Goal: Answer question/provide support

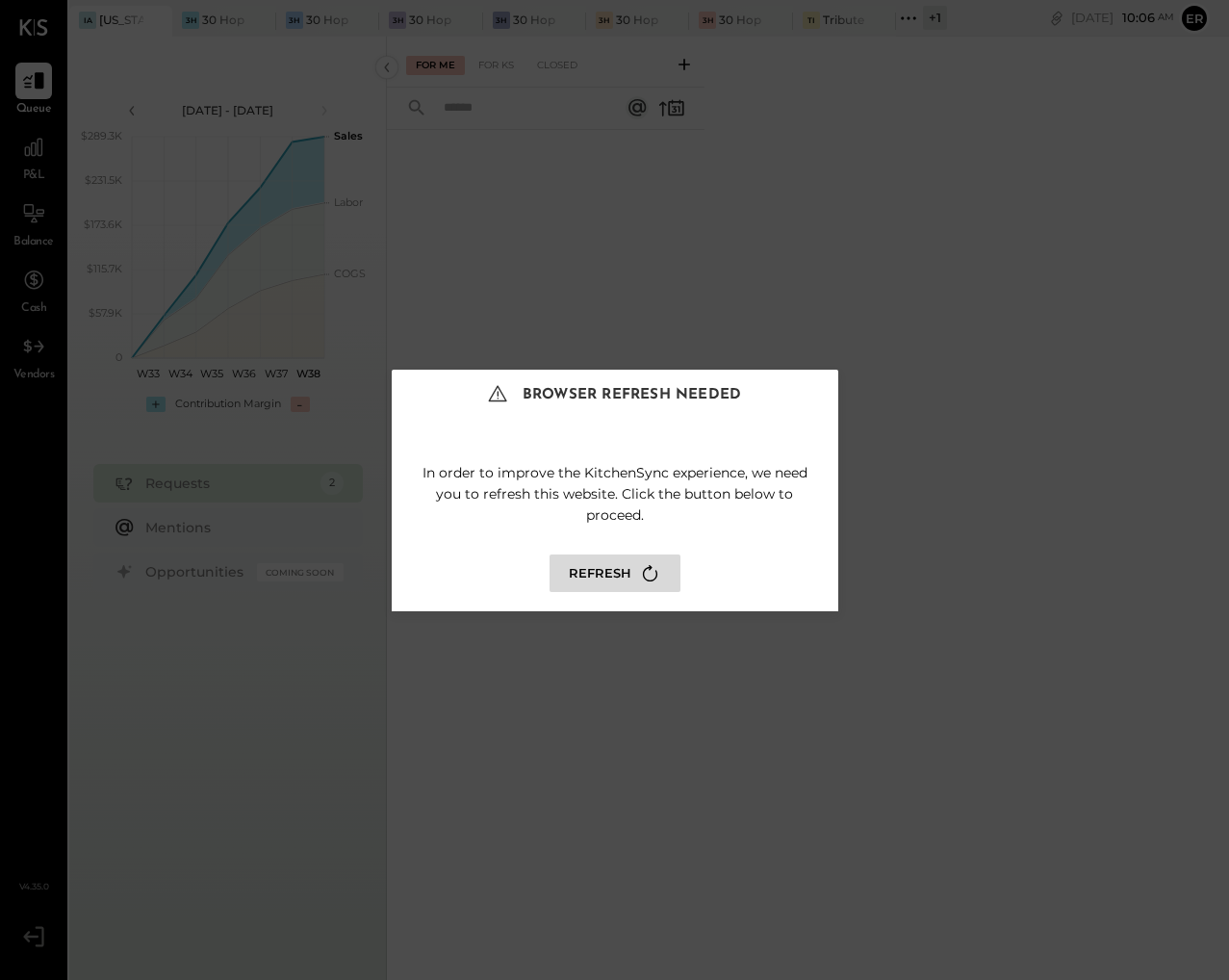
click at [582, 565] on button "Refresh" at bounding box center [614, 573] width 131 height 38
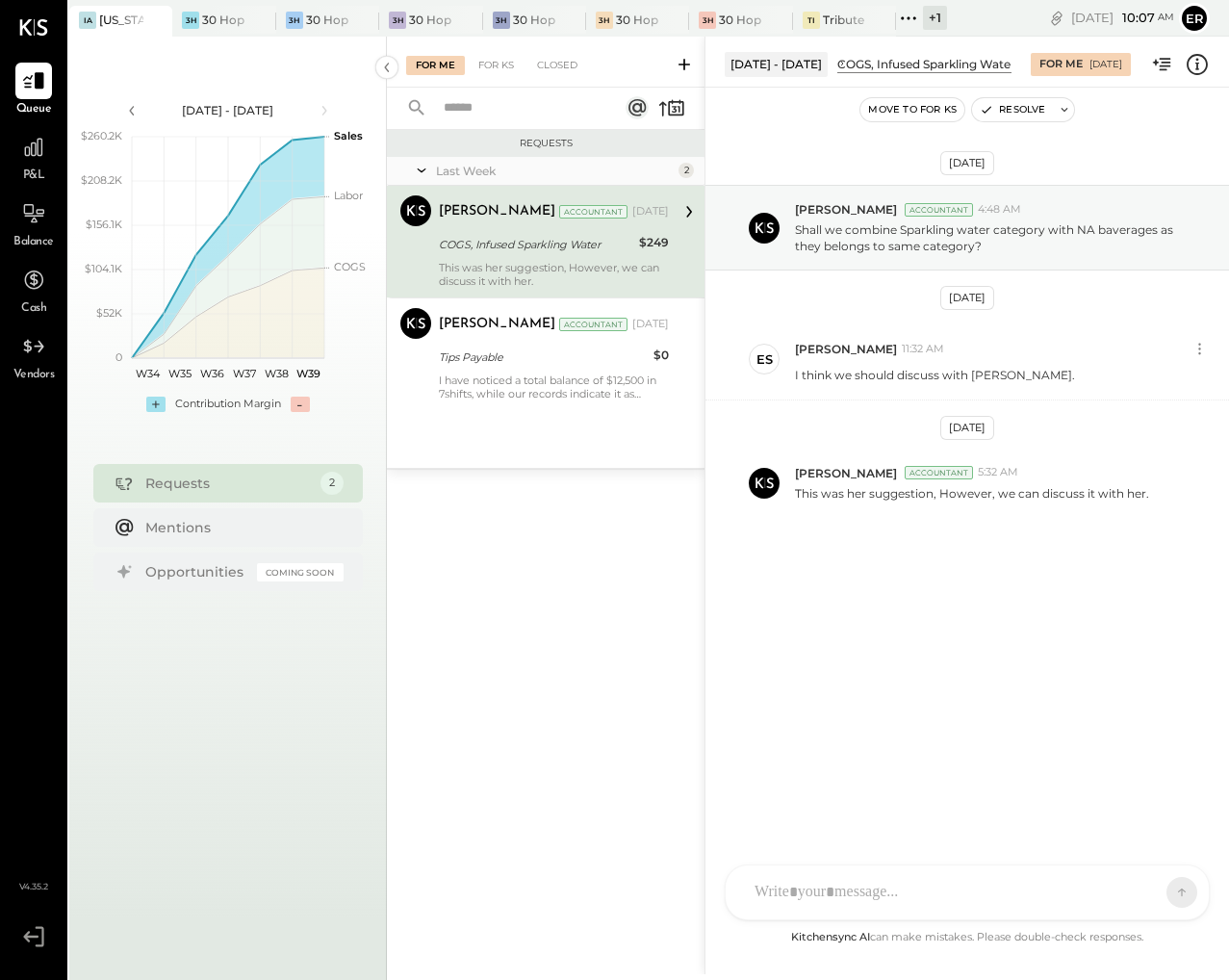
click at [886, 879] on div at bounding box center [949, 893] width 410 height 43
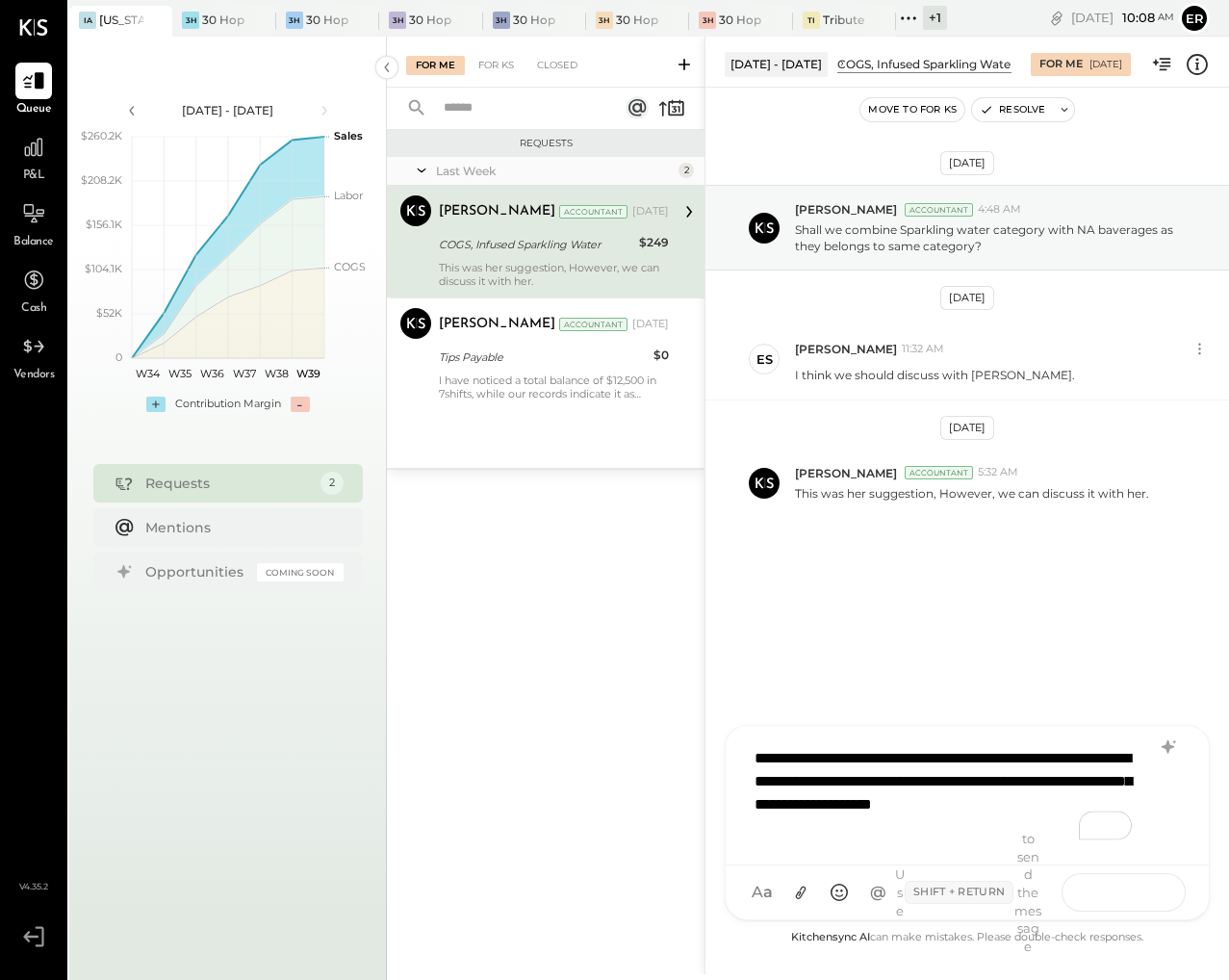
click at [1143, 896] on icon at bounding box center [1146, 891] width 19 height 19
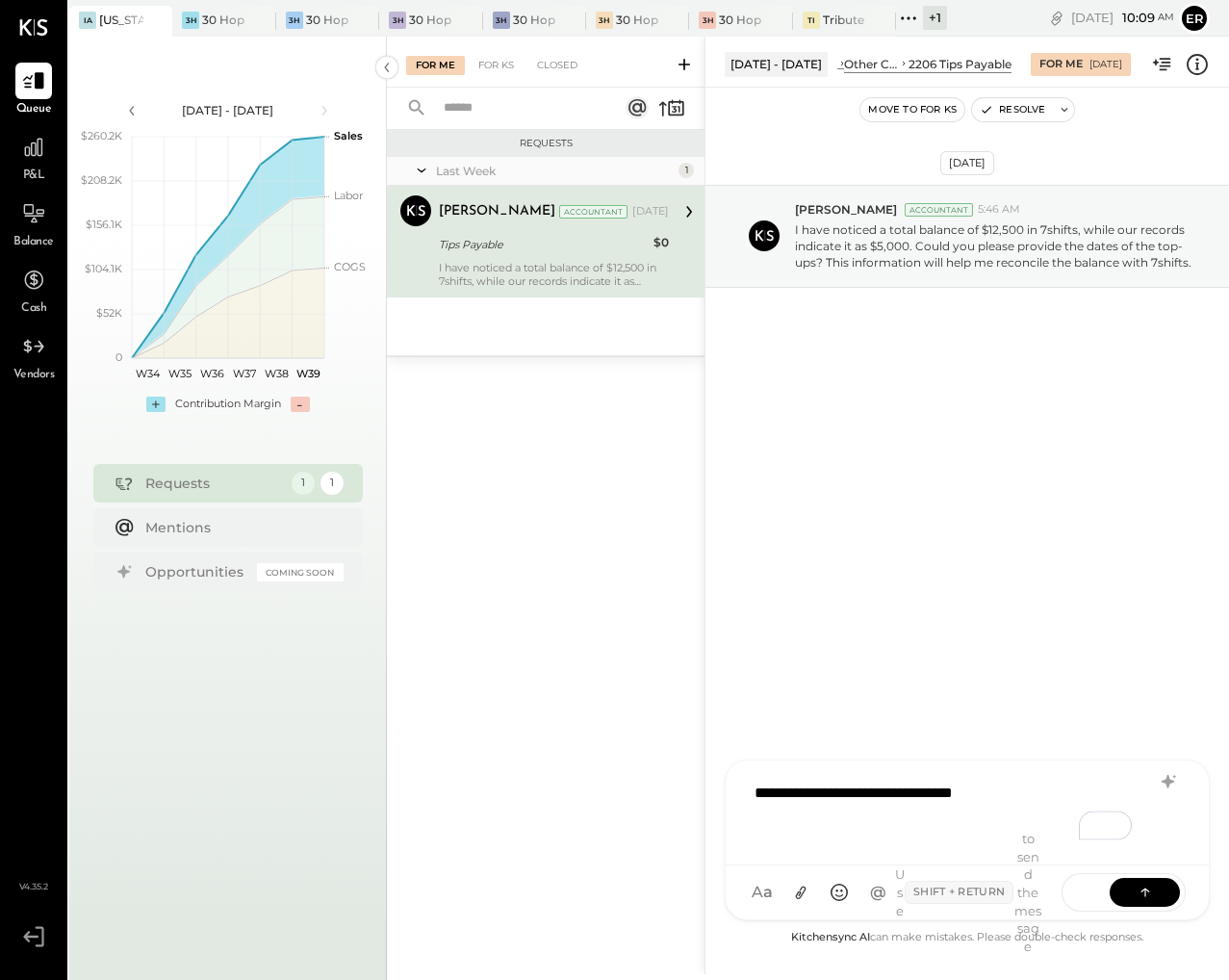
click at [1042, 785] on div "**********" at bounding box center [966, 809] width 445 height 77
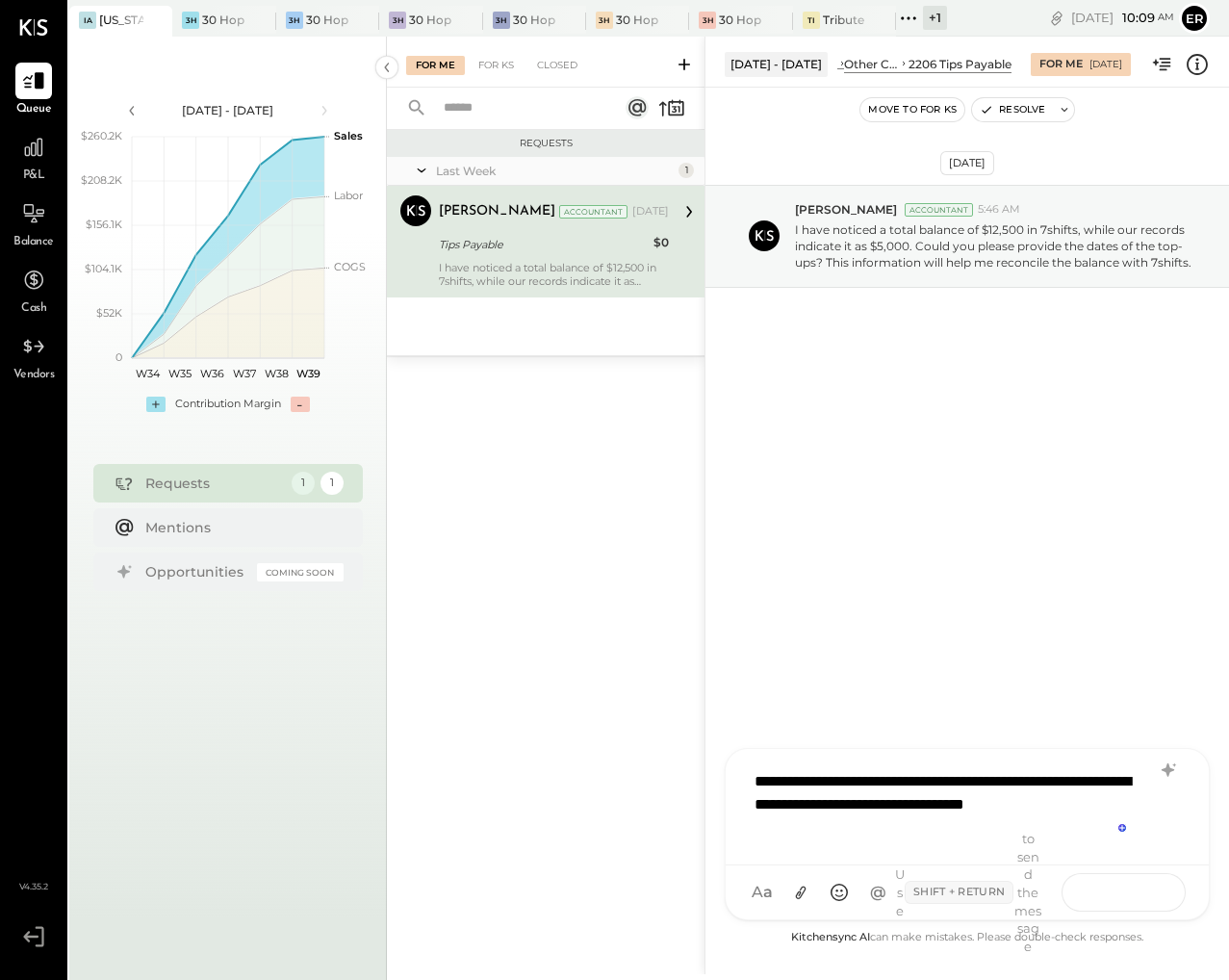
click at [1158, 898] on button at bounding box center [1145, 891] width 70 height 29
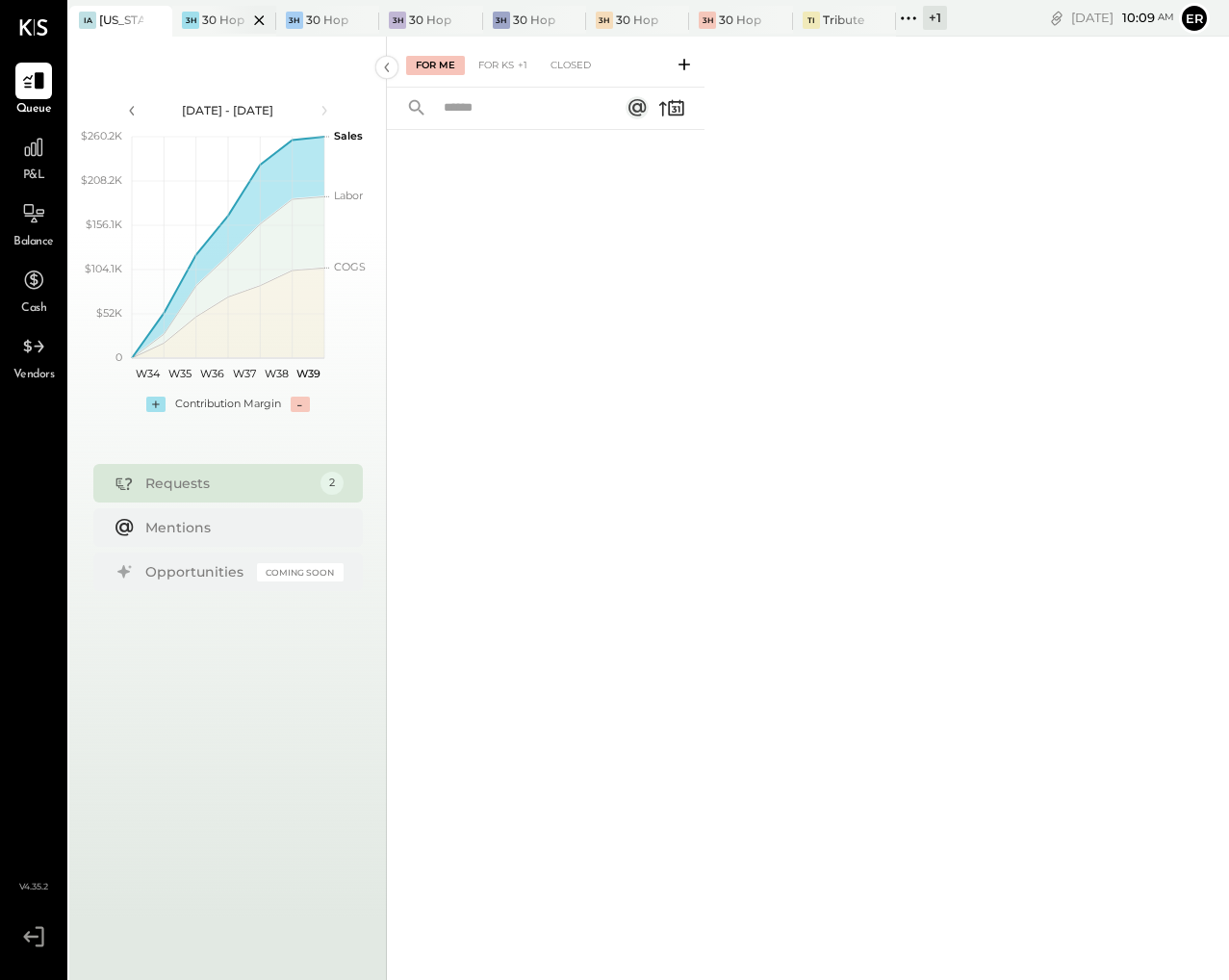
click at [222, 22] on div at bounding box center [241, 19] width 67 height 28
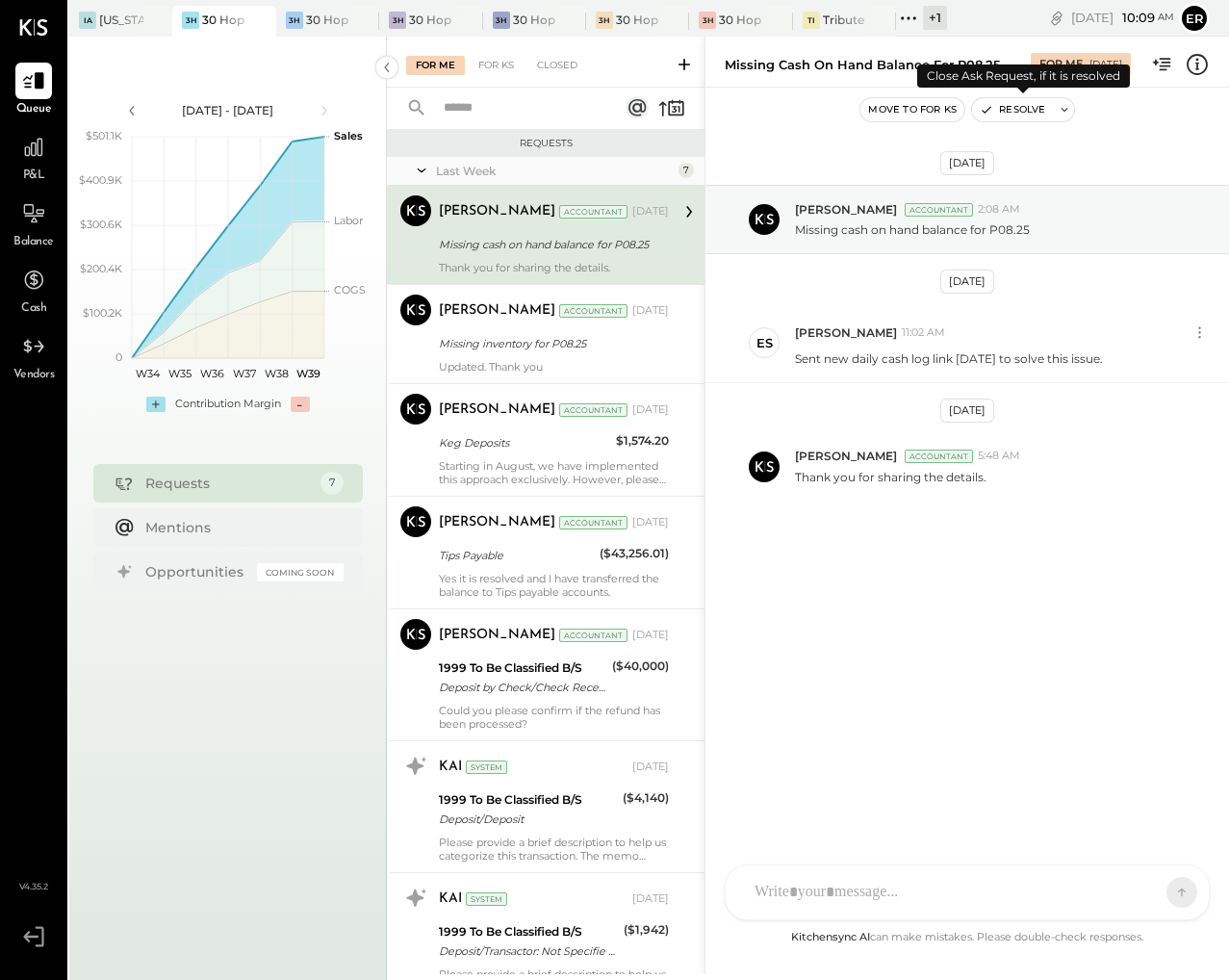
click at [1009, 110] on button "Resolve" at bounding box center [1012, 110] width 80 height 23
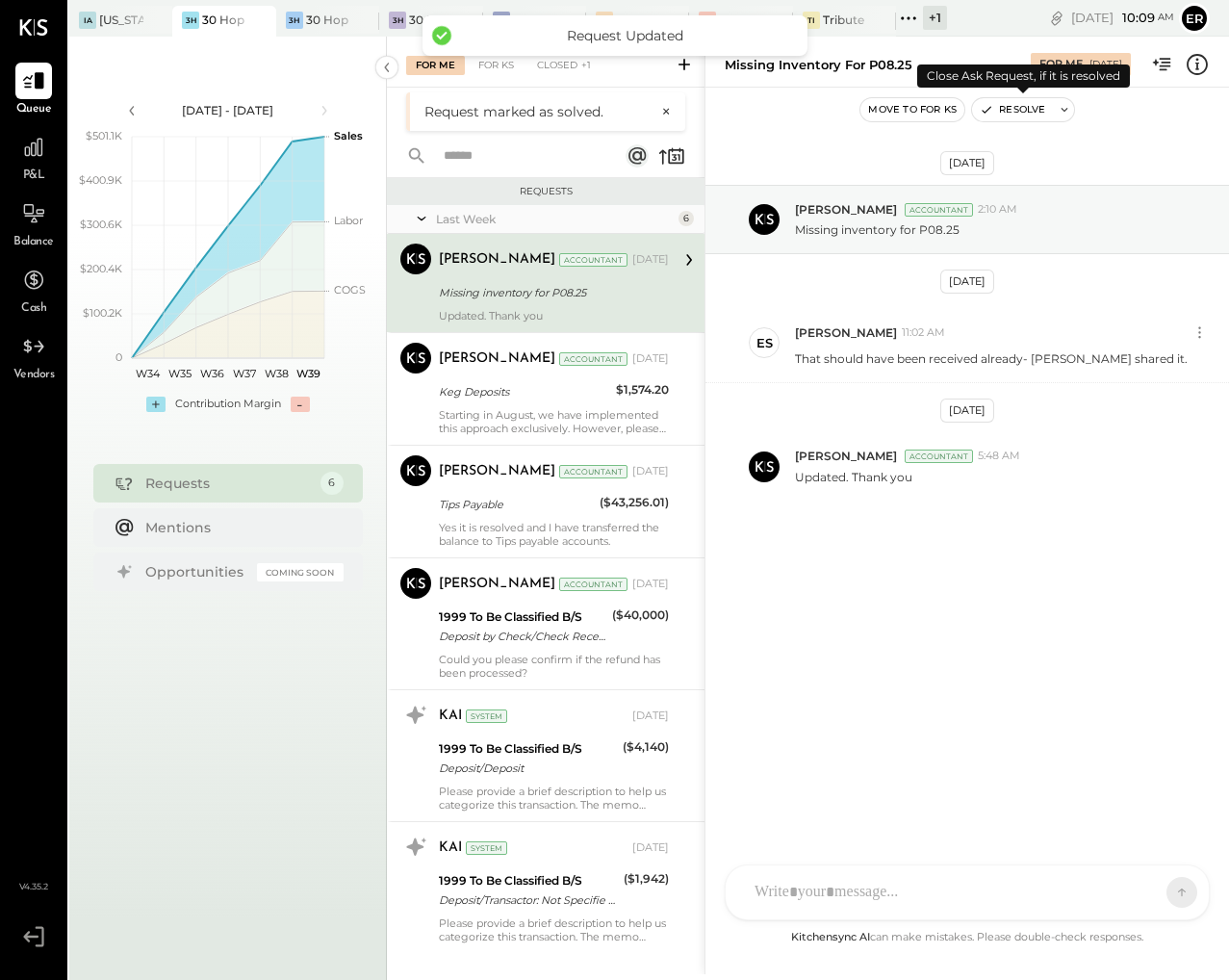
click at [1009, 110] on button "Resolve" at bounding box center [1012, 110] width 80 height 23
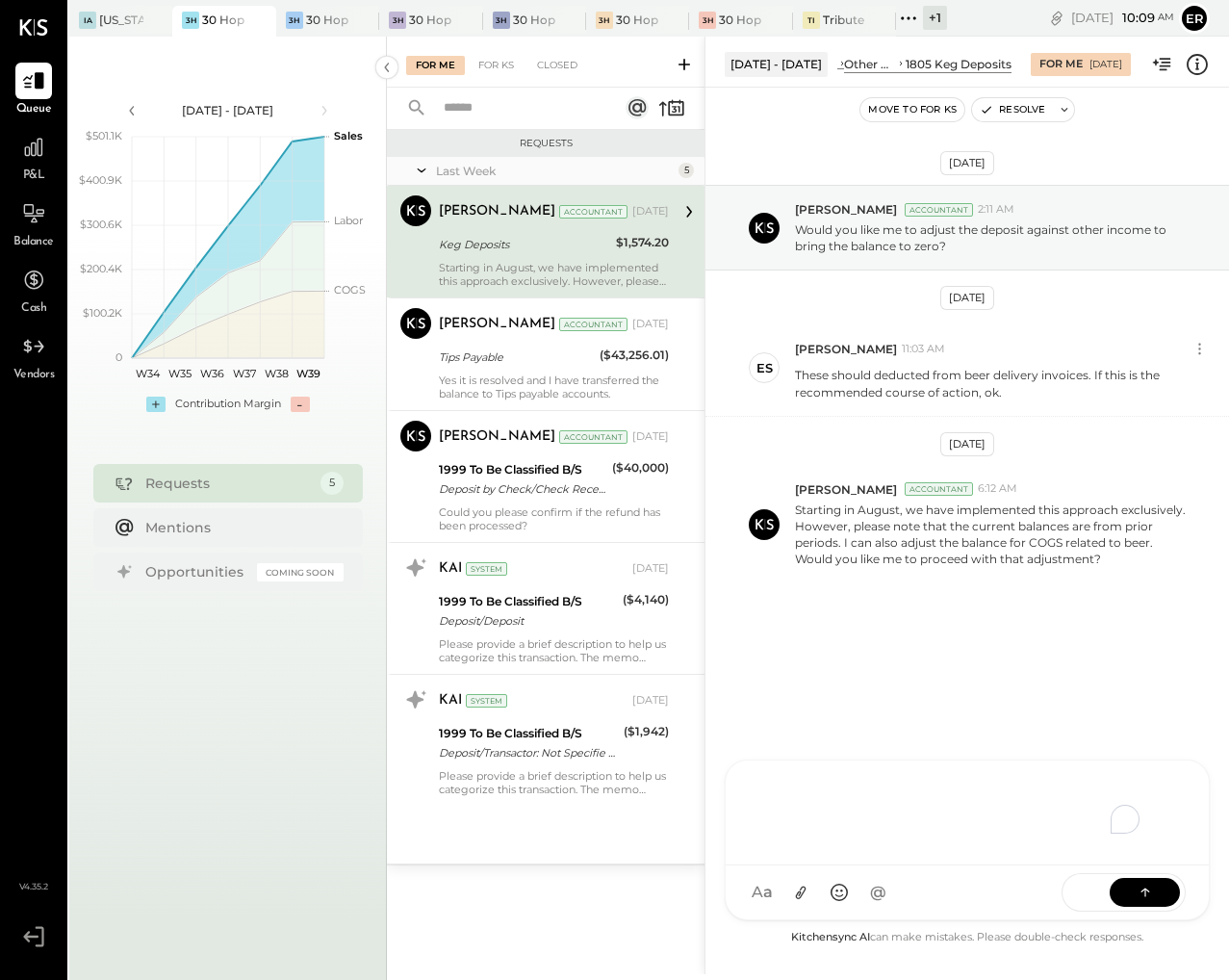
click at [906, 849] on div "To enrich screen reader interactions, please activate Accessibility in Grammarl…" at bounding box center [966, 809] width 445 height 77
click at [1135, 896] on button at bounding box center [1145, 891] width 70 height 29
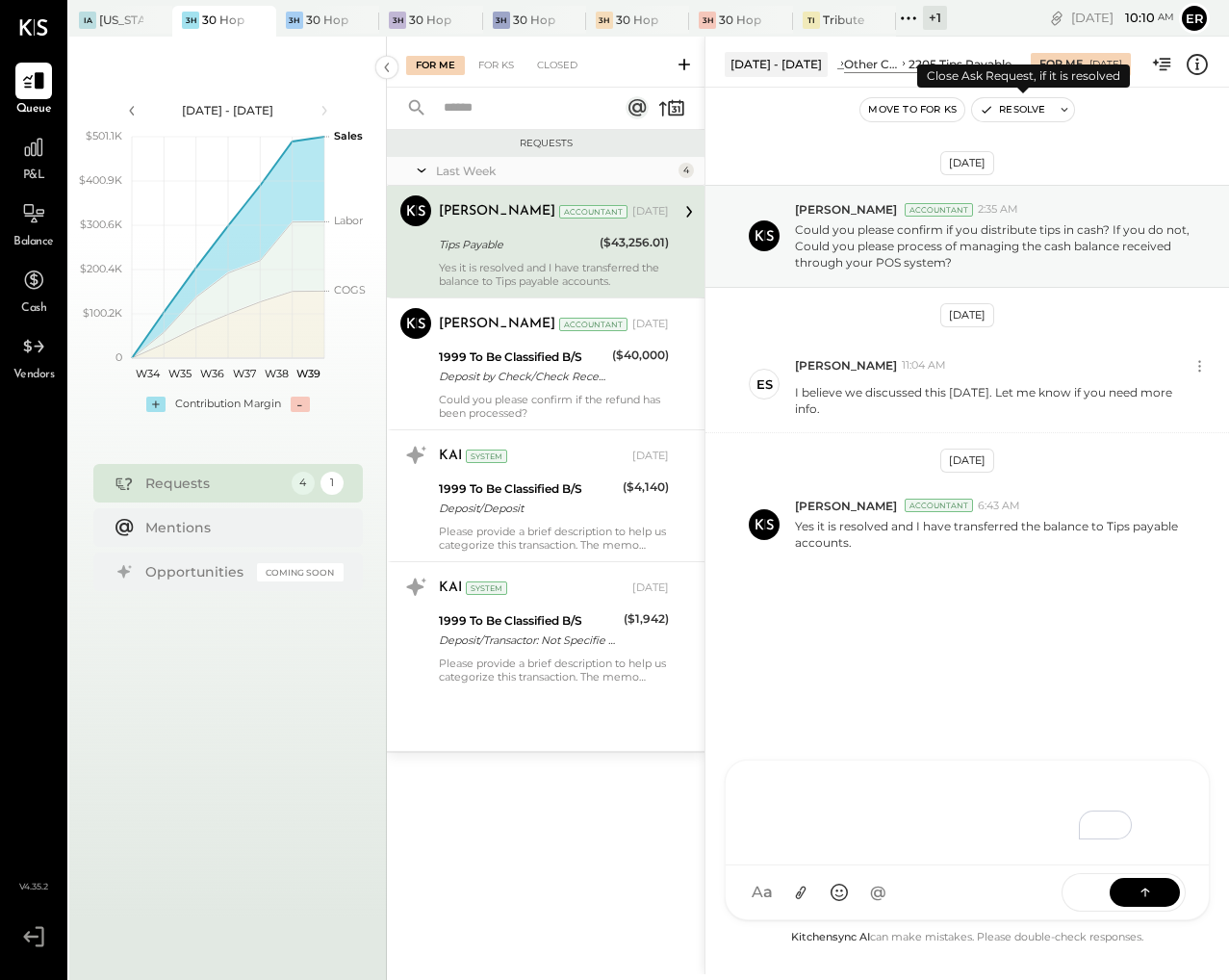
click at [1022, 118] on button "Resolve" at bounding box center [1012, 110] width 80 height 23
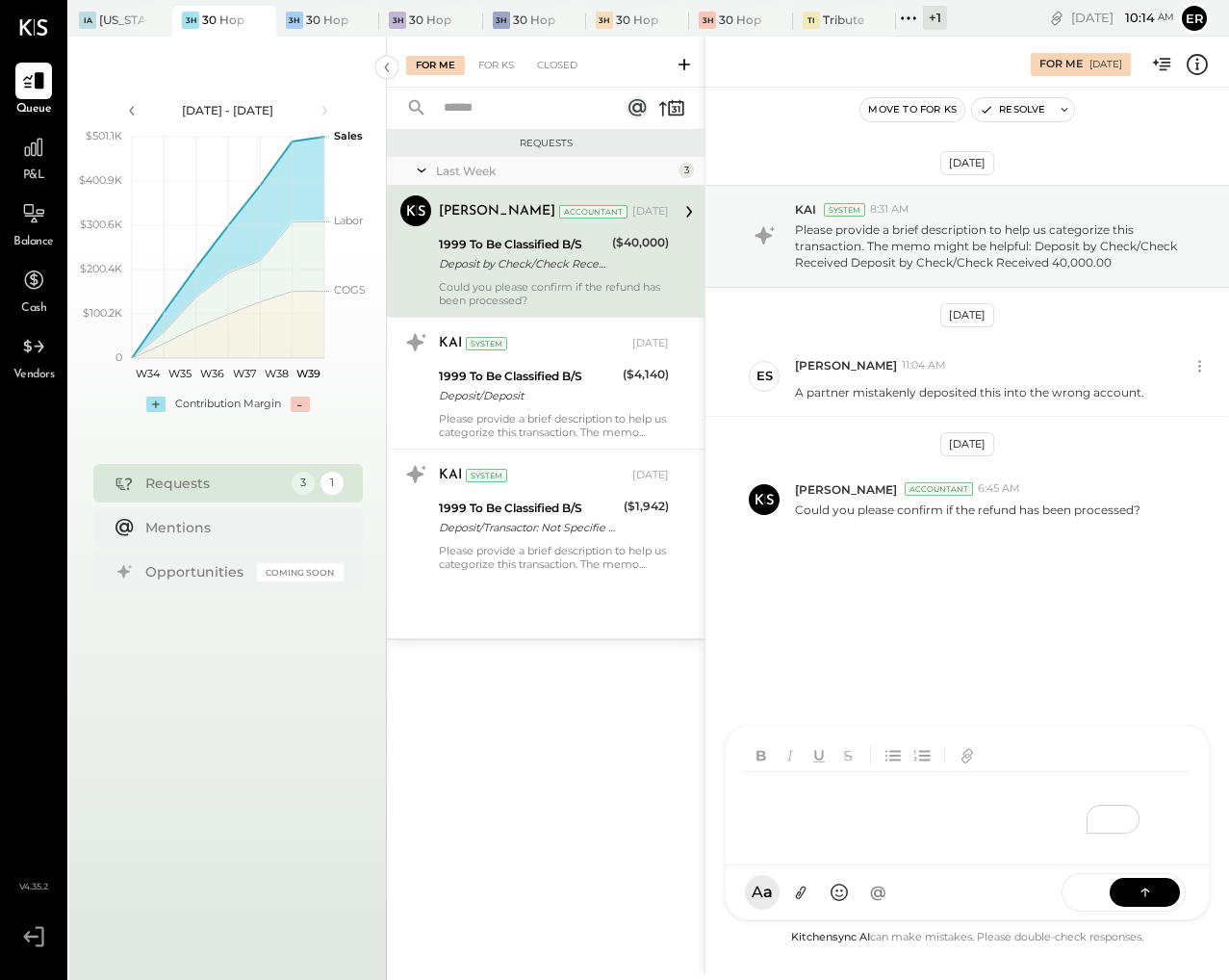
click at [859, 849] on div "To enrich screen reader interactions, please activate Accessibility in Grammarl…" at bounding box center [970, 809] width 453 height 77
click at [1134, 897] on button at bounding box center [1145, 891] width 70 height 29
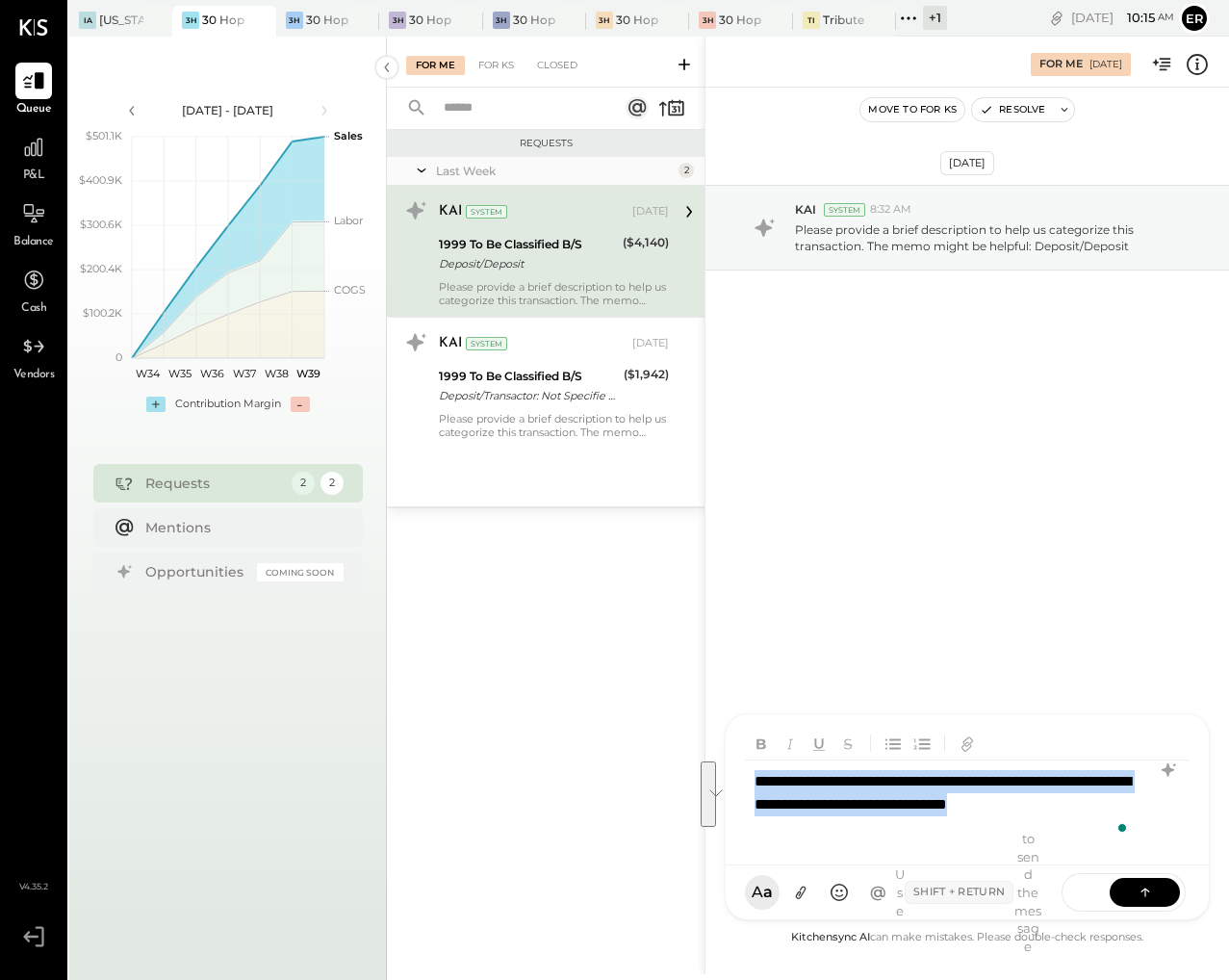
drag, startPoint x: 969, startPoint y: 824, endPoint x: 748, endPoint y: 779, distance: 225.5
click at [748, 779] on div "**********" at bounding box center [966, 804] width 445 height 88
click at [1153, 886] on icon at bounding box center [1146, 891] width 19 height 19
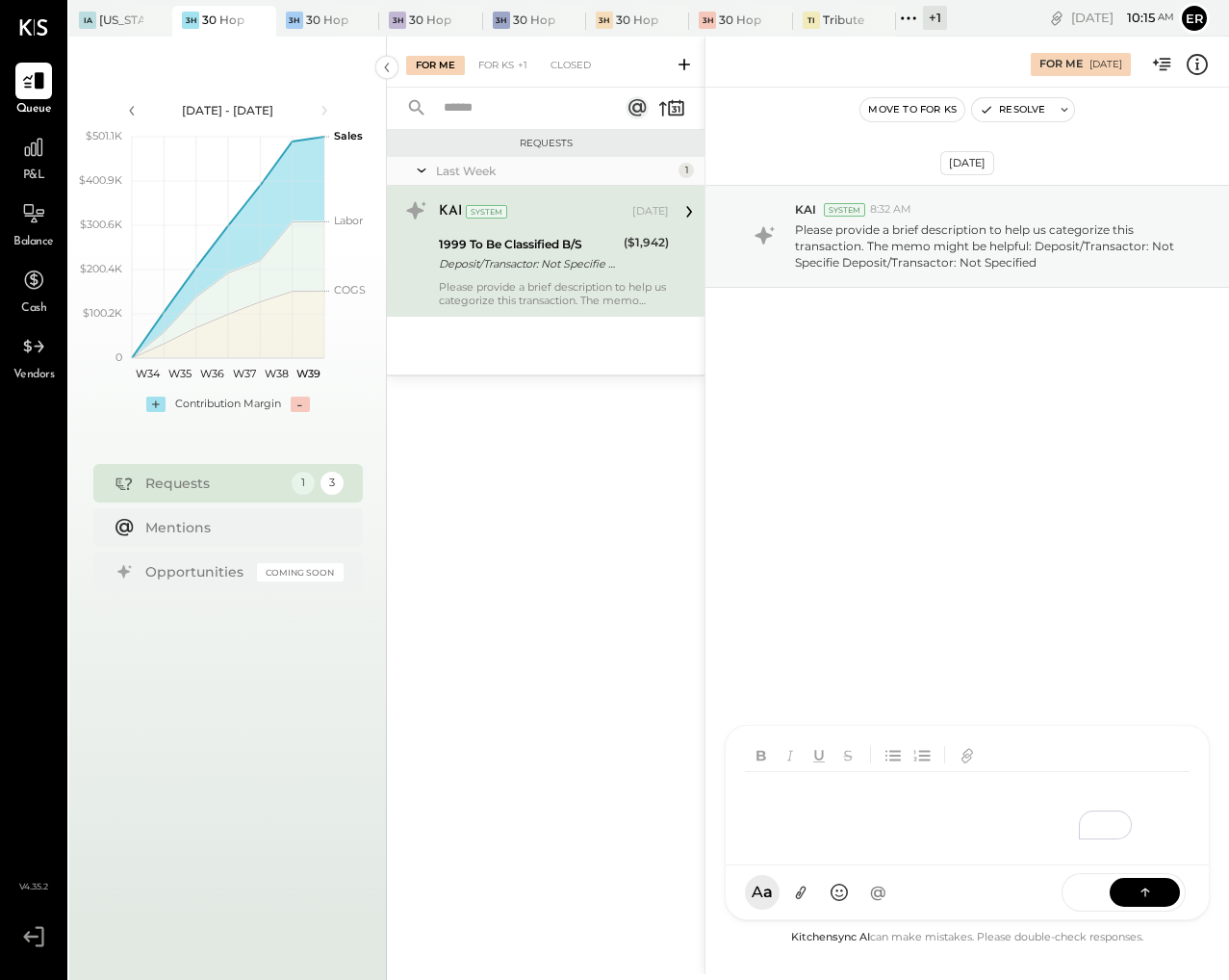
click at [846, 800] on div "To enrich screen reader interactions, please activate Accessibility in Grammarl…" at bounding box center [966, 809] width 445 height 77
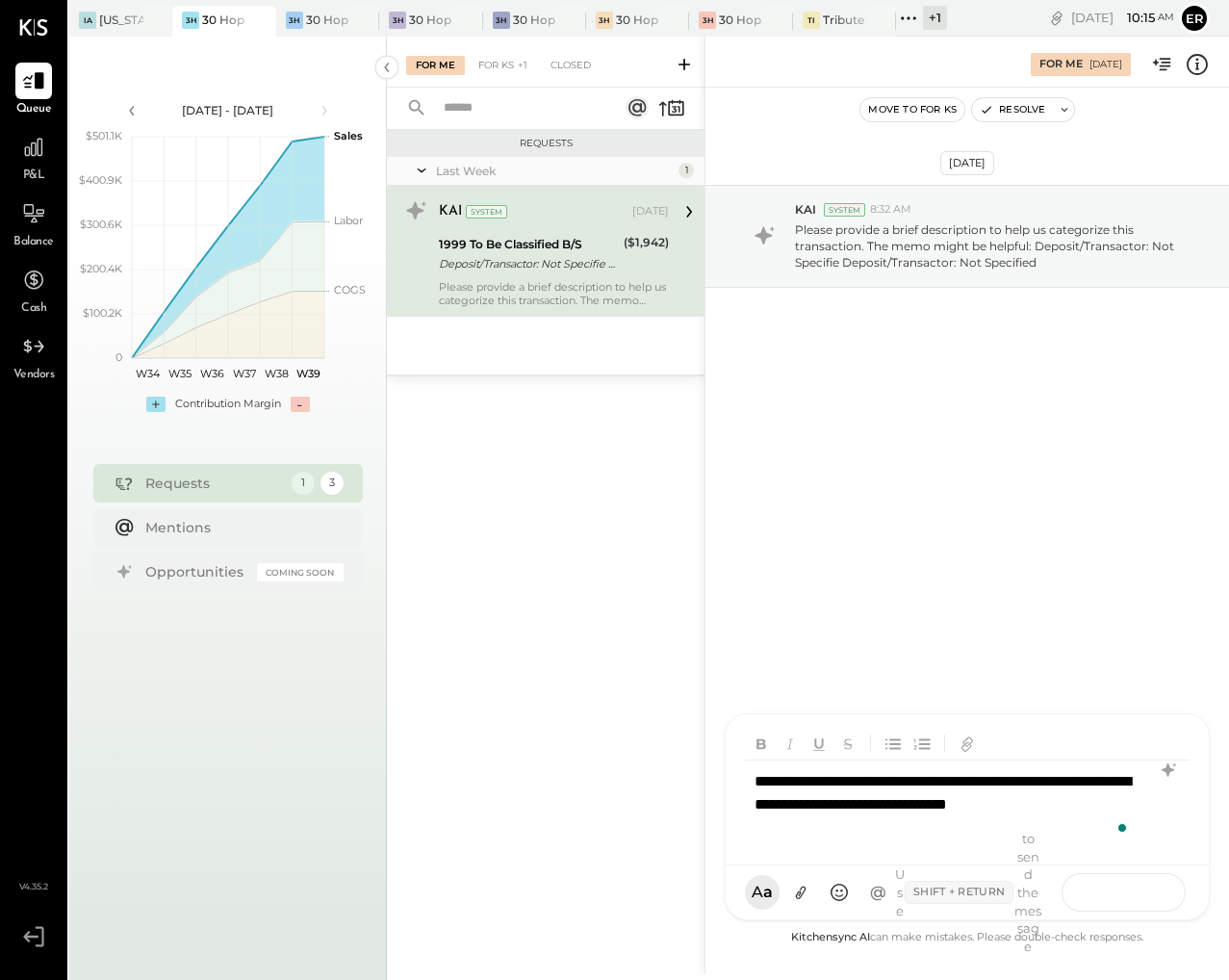
click at [1159, 890] on button at bounding box center [1145, 891] width 70 height 29
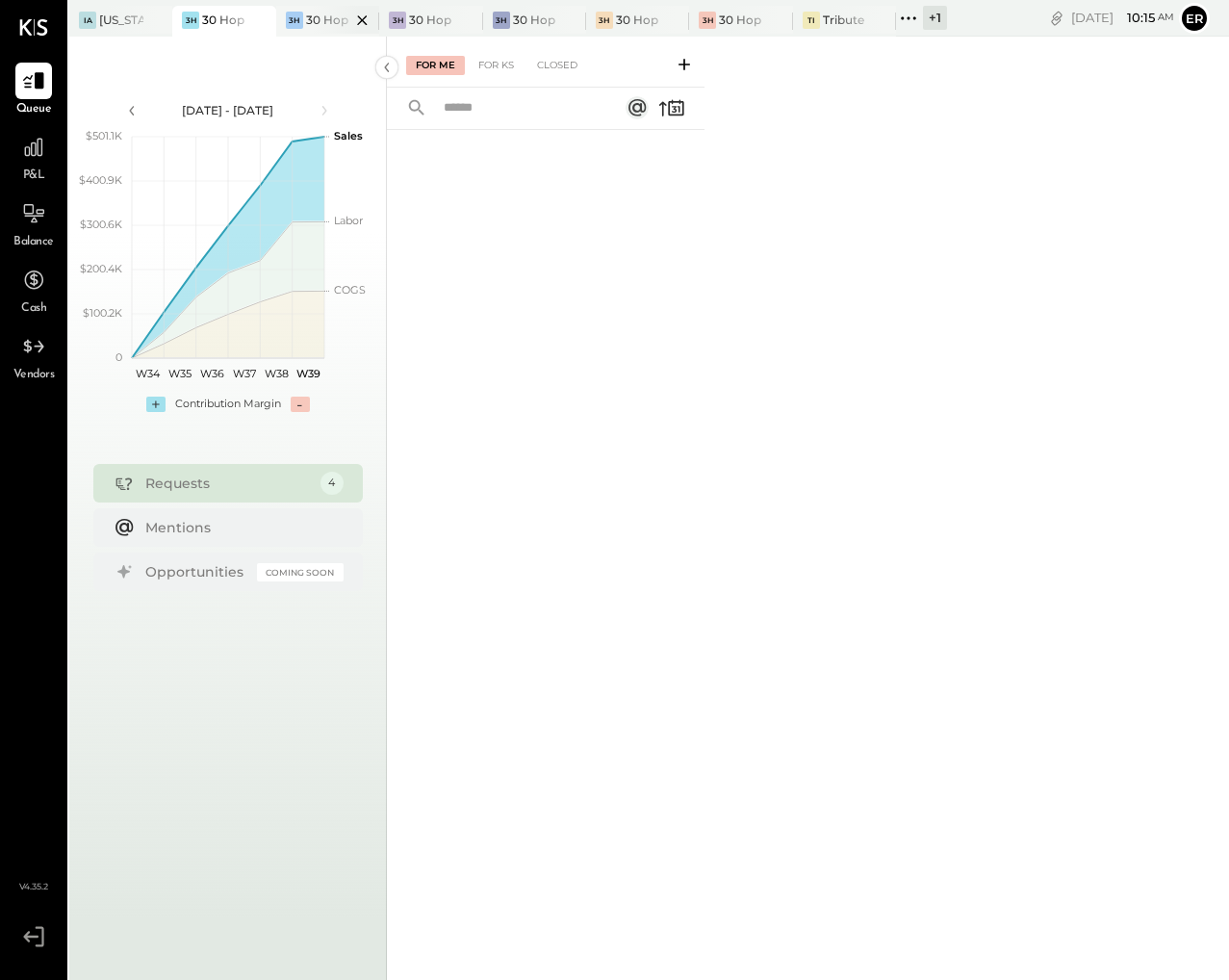
click at [312, 15] on div at bounding box center [345, 19] width 67 height 28
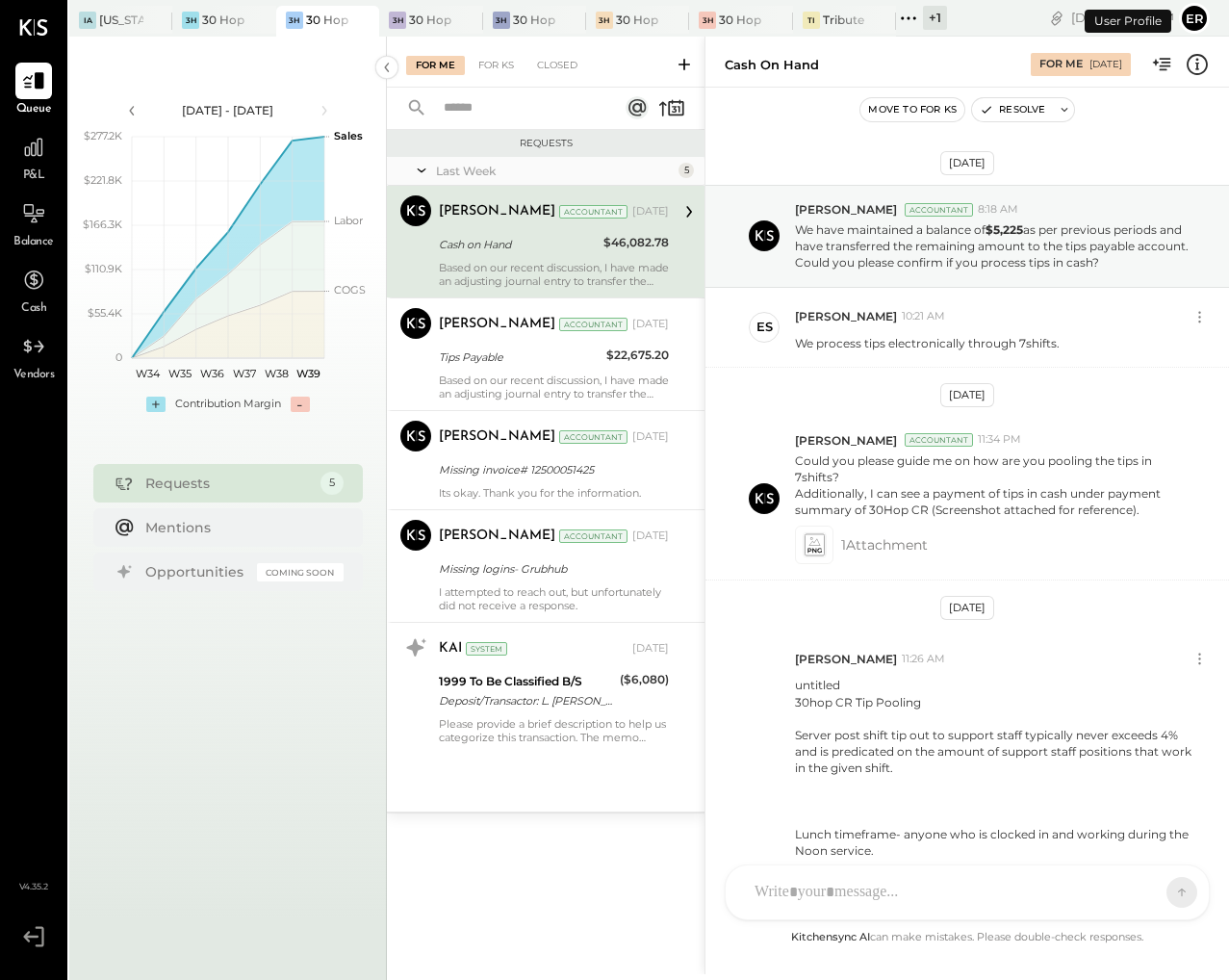
scroll to position [1067, 0]
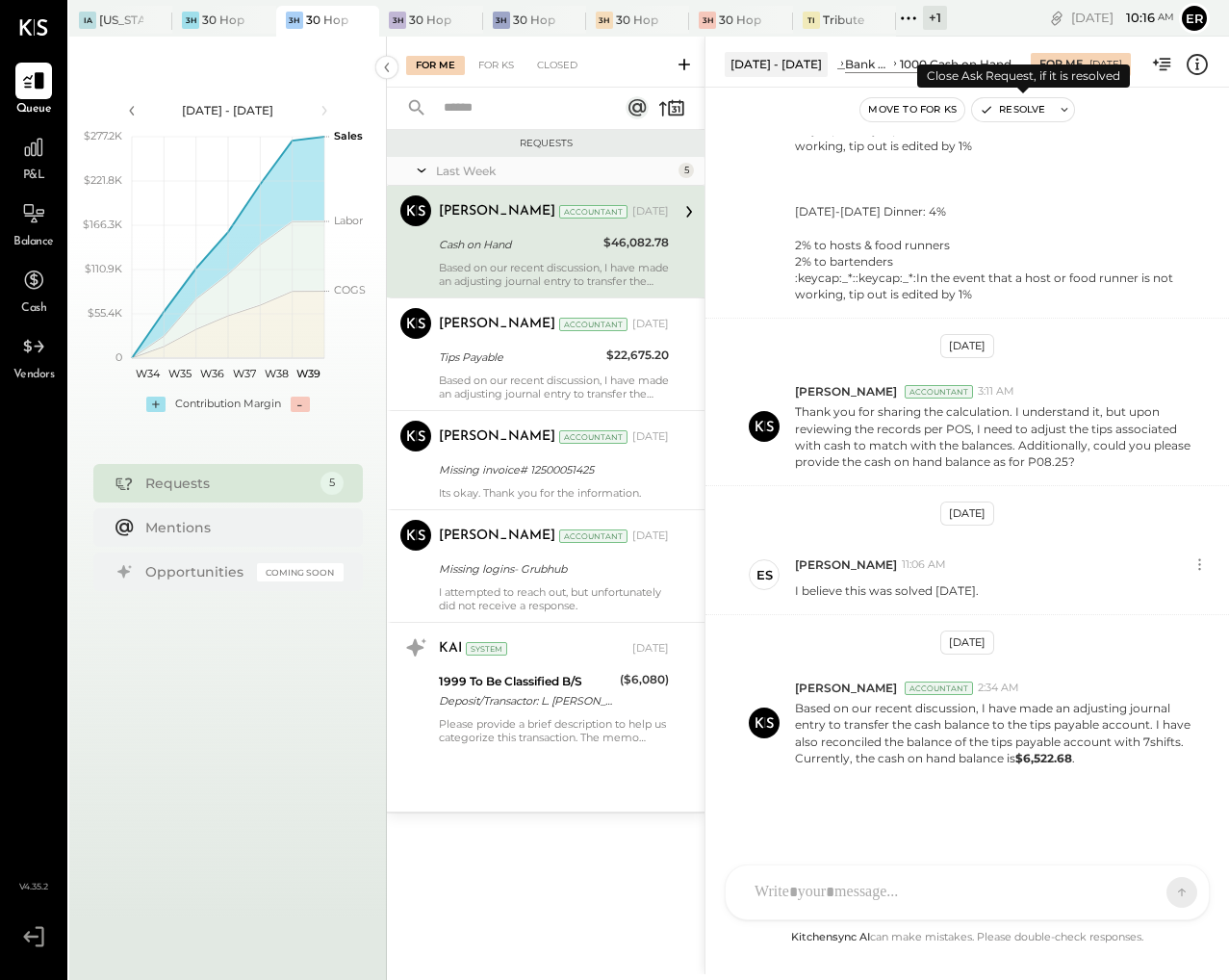
click at [1004, 108] on button "Resolve" at bounding box center [1012, 110] width 80 height 23
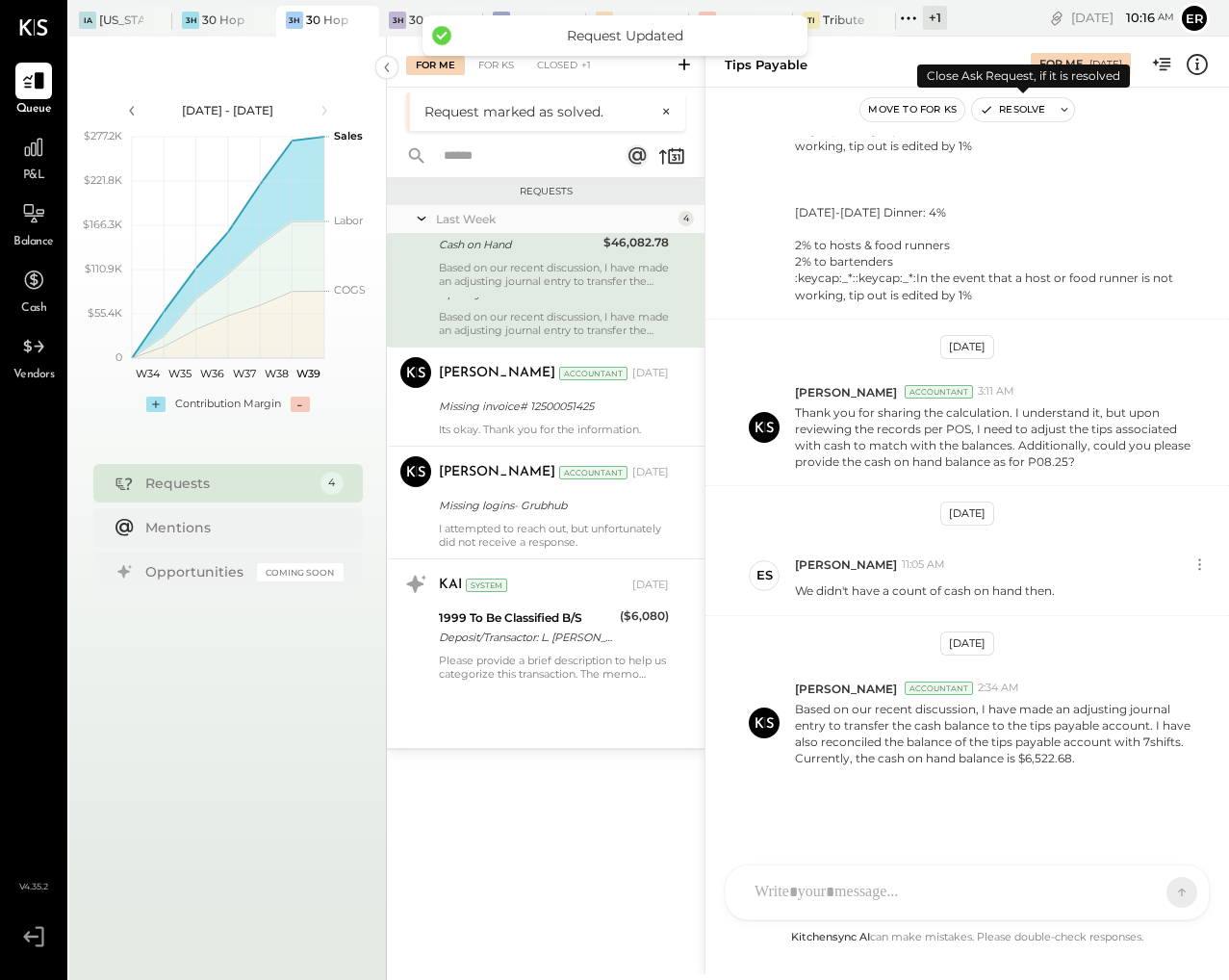
scroll to position [870, 0]
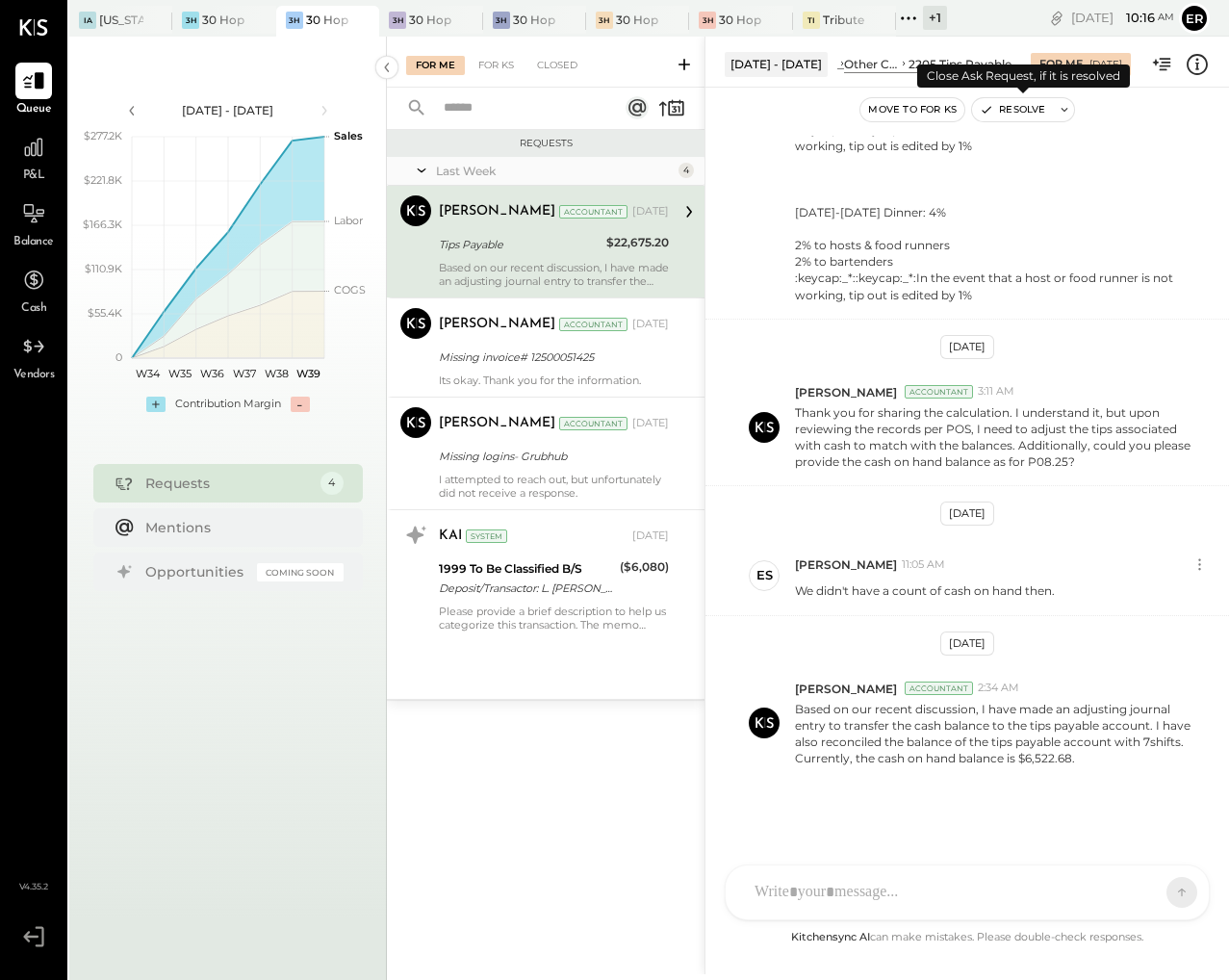
click at [1016, 107] on button "Resolve" at bounding box center [1012, 110] width 80 height 23
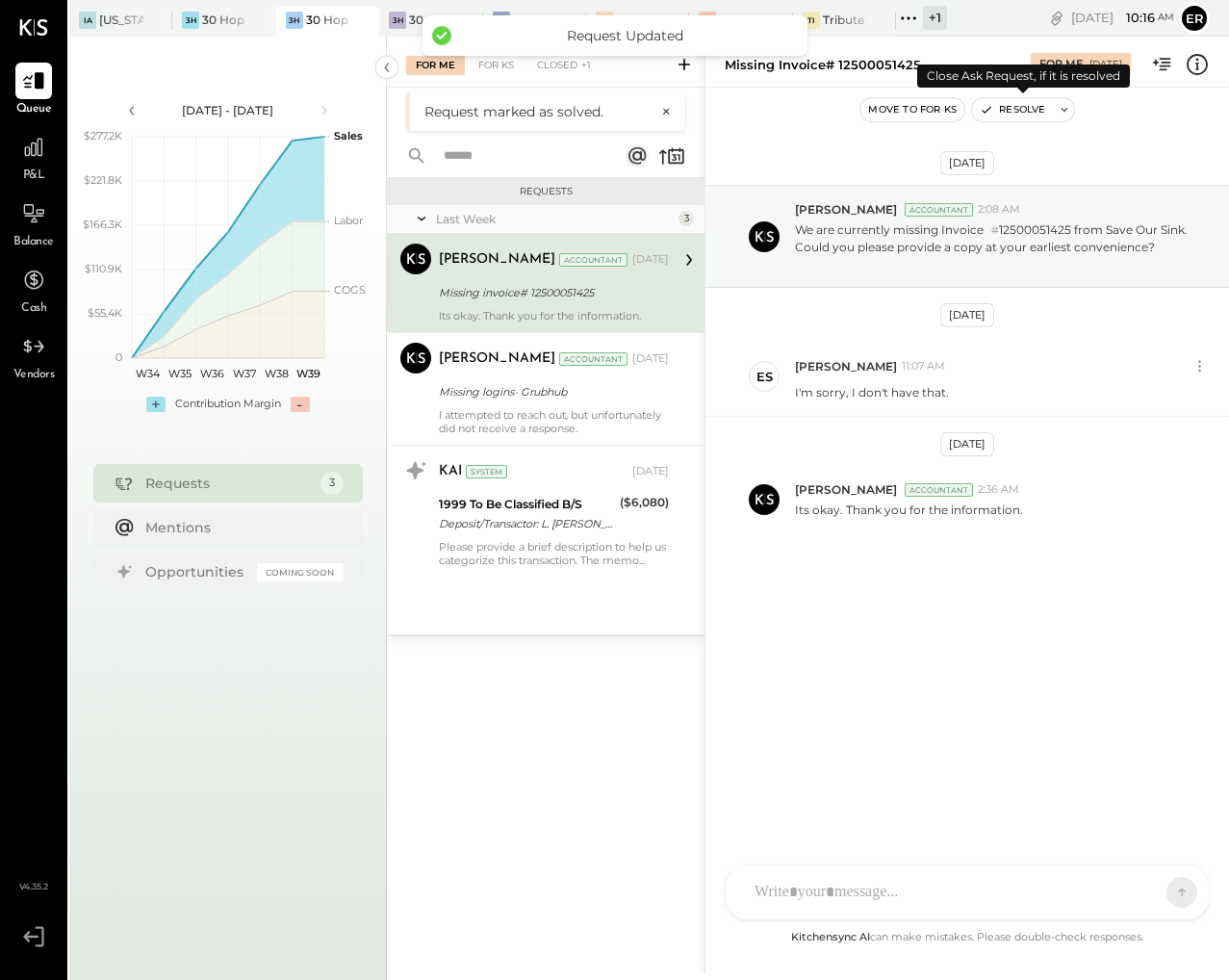
click at [1016, 107] on button "Resolve" at bounding box center [1012, 110] width 80 height 23
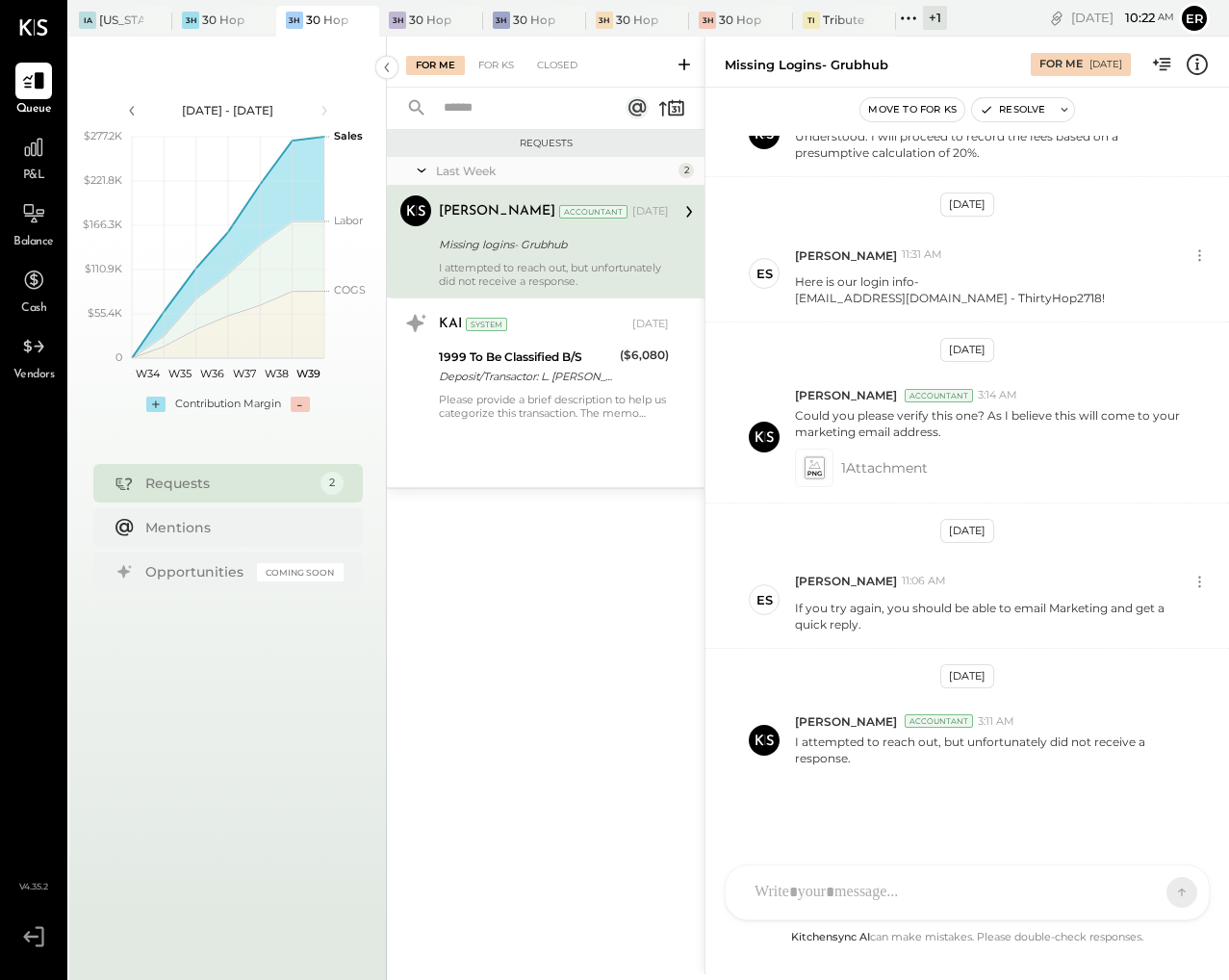
click at [915, 909] on div at bounding box center [967, 893] width 483 height 54
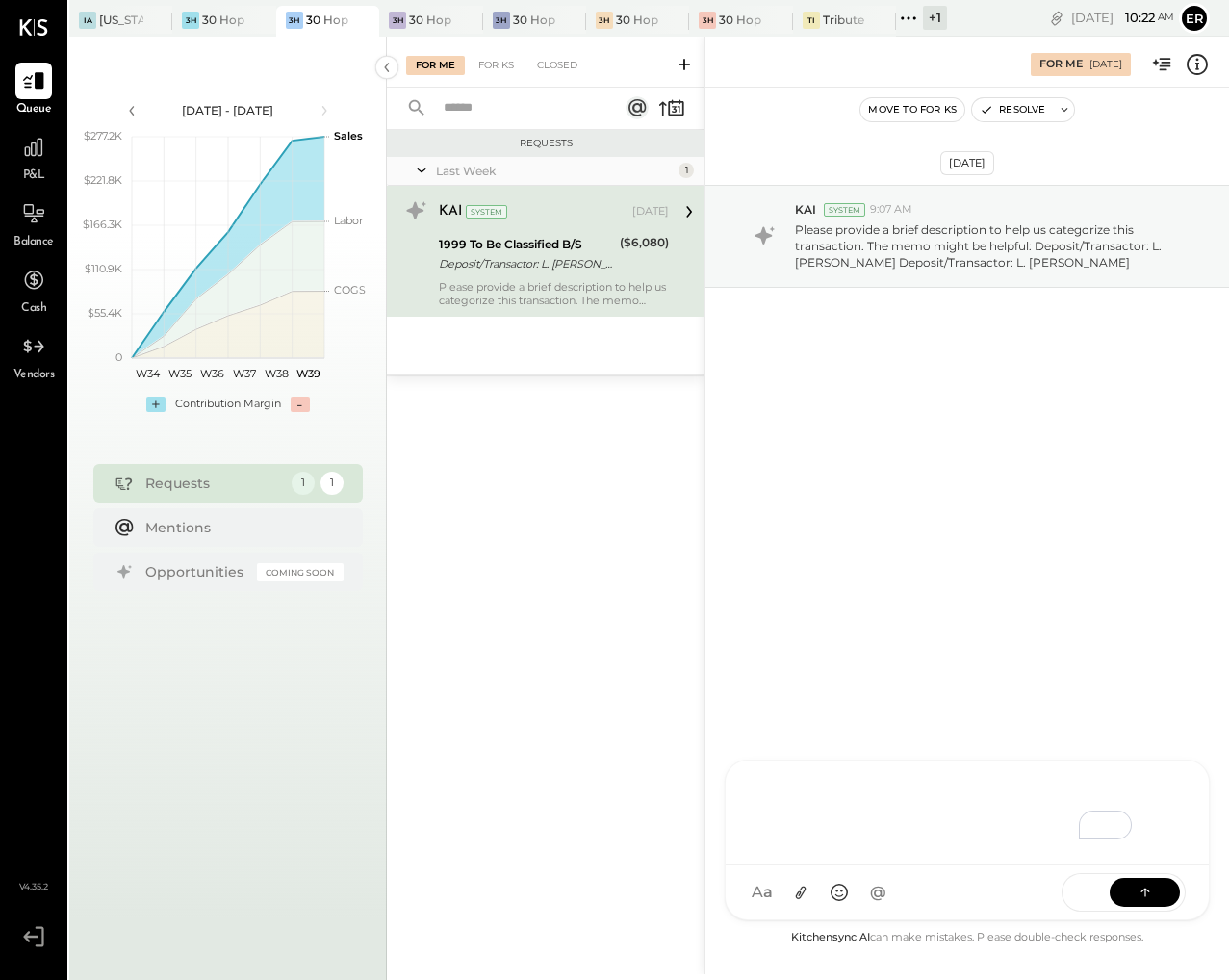
click at [542, 272] on div "Deposit/Transactor: L. [PERSON_NAME] Deposit/Transactor: L. [PERSON_NAME]" at bounding box center [526, 264] width 175 height 19
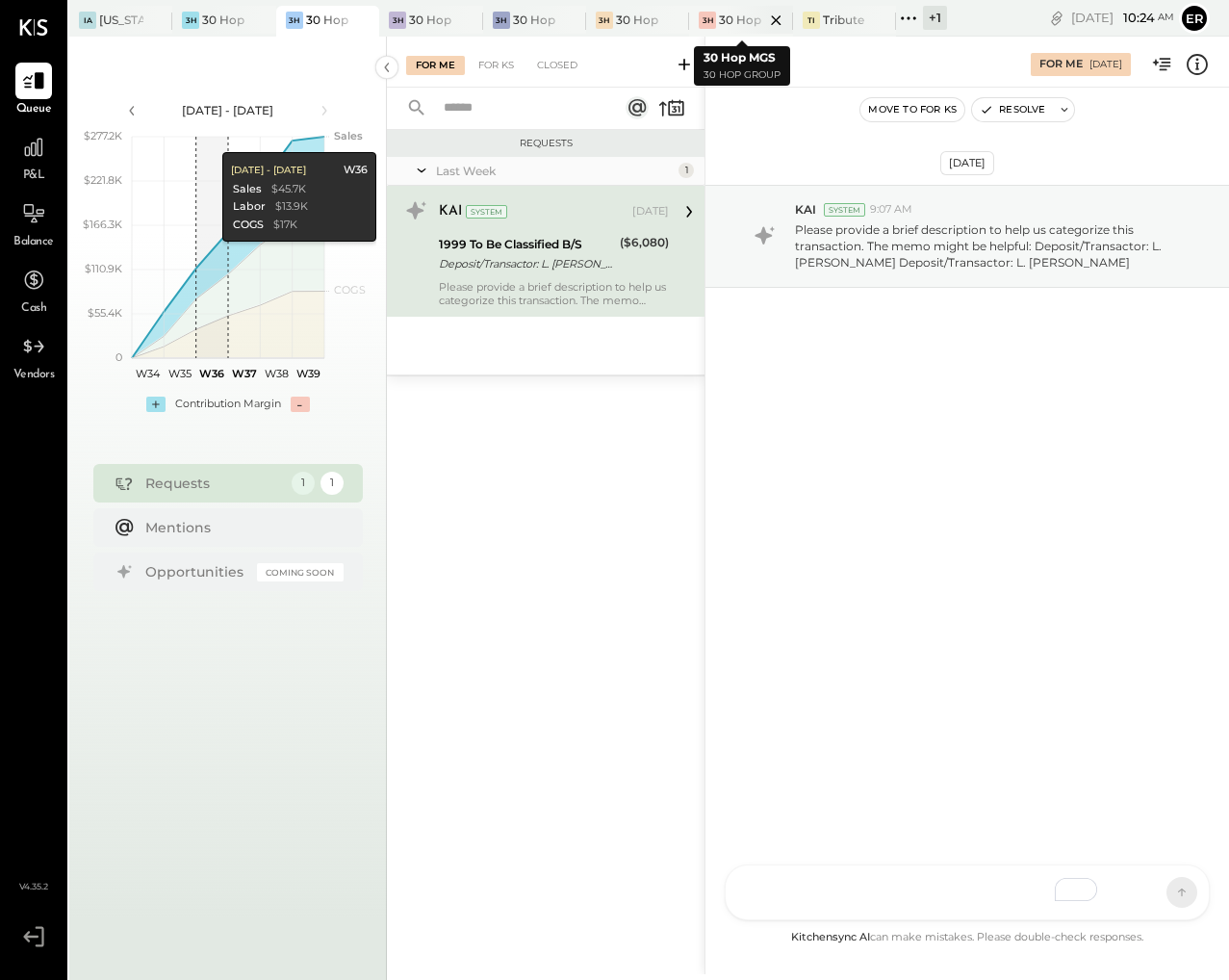
click at [750, 22] on div at bounding box center [759, 19] width 67 height 28
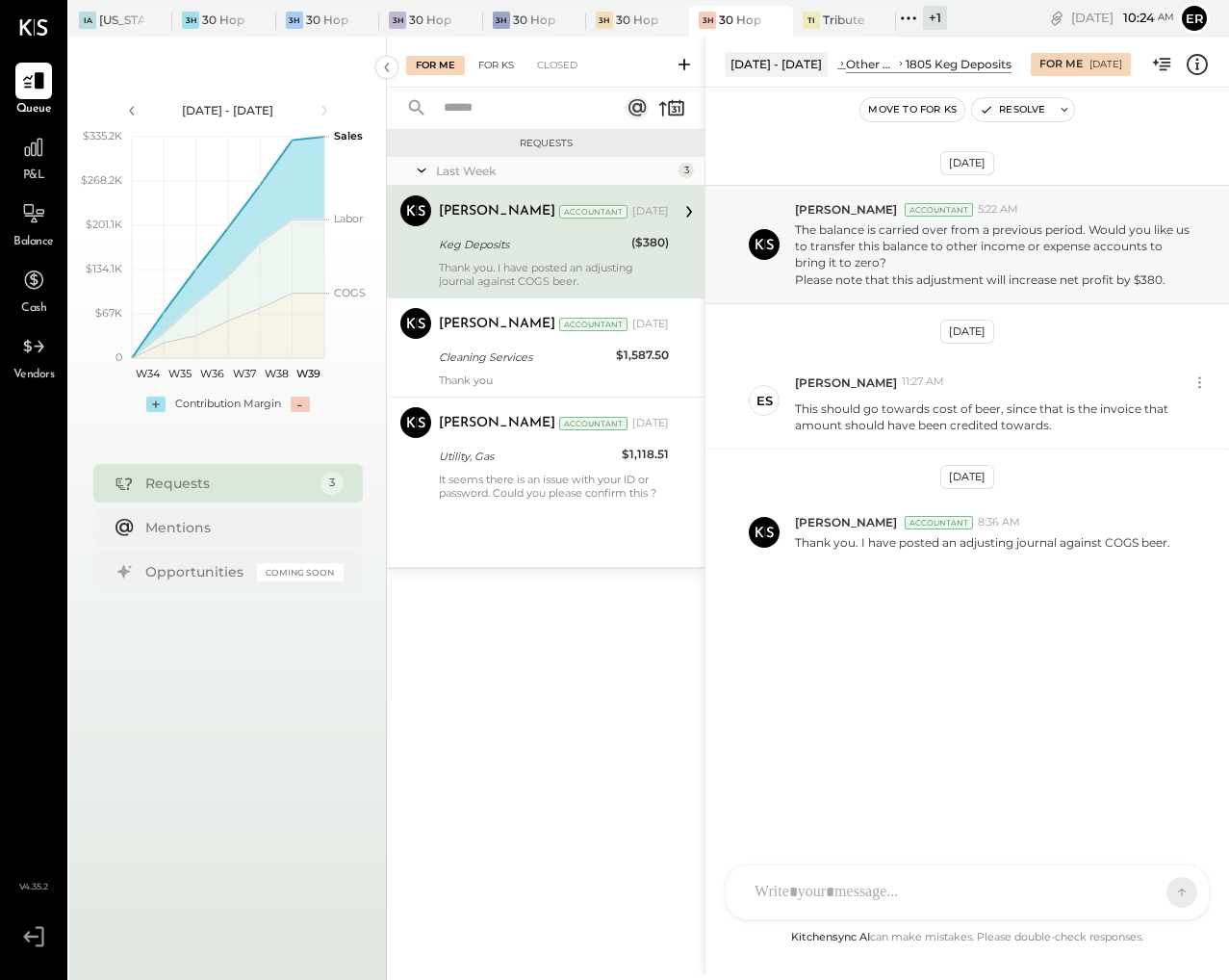
click at [500, 69] on div "For KS" at bounding box center [496, 66] width 55 height 19
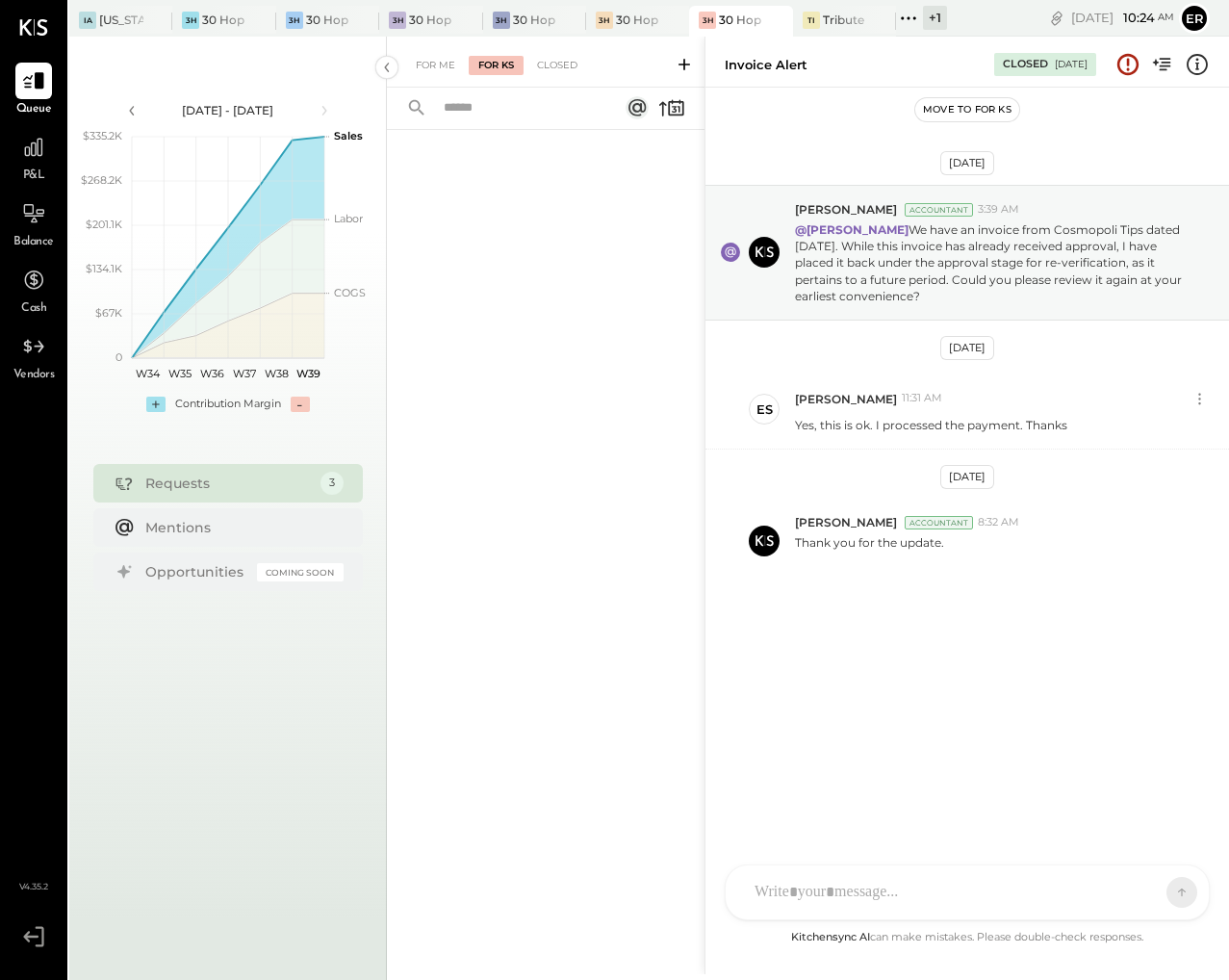
click at [685, 67] on icon at bounding box center [684, 65] width 19 height 19
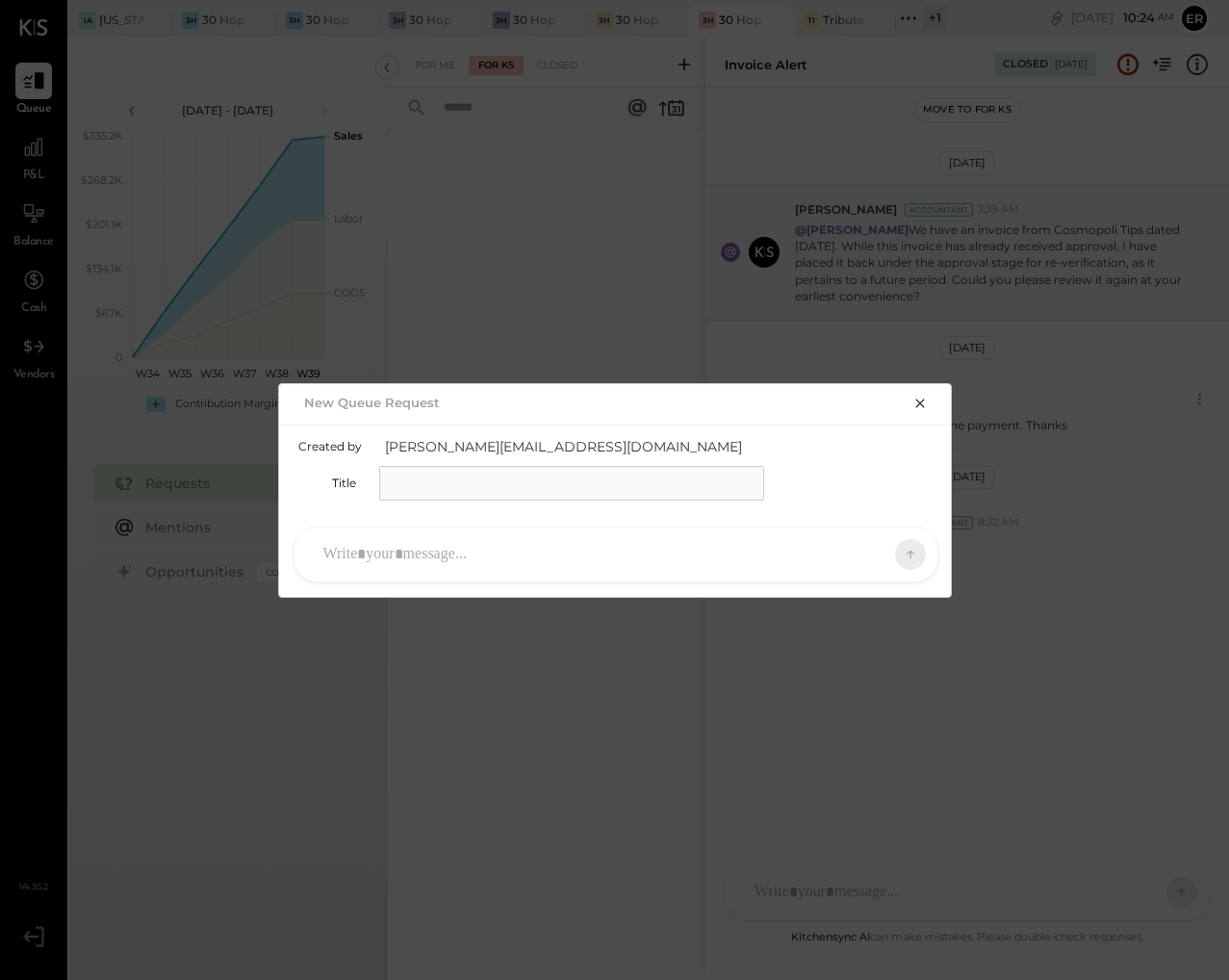
click at [533, 489] on input "text" at bounding box center [571, 484] width 385 height 35
type input "**********"
click at [524, 538] on div at bounding box center [599, 554] width 570 height 43
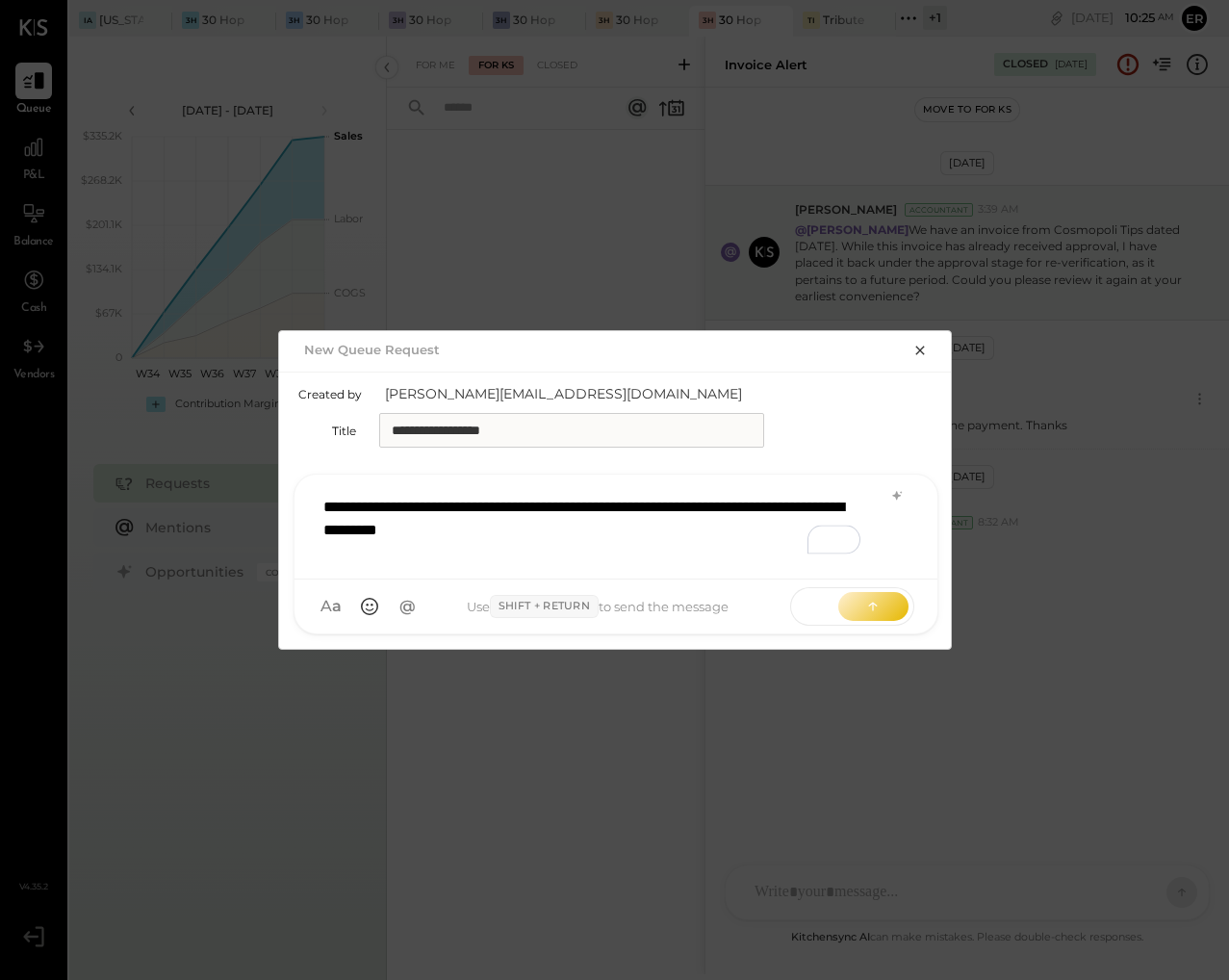
click at [512, 534] on div "**********" at bounding box center [615, 523] width 604 height 77
click at [480, 529] on div "**********" at bounding box center [615, 523] width 604 height 77
click at [709, 529] on div "**********" at bounding box center [615, 523] width 604 height 77
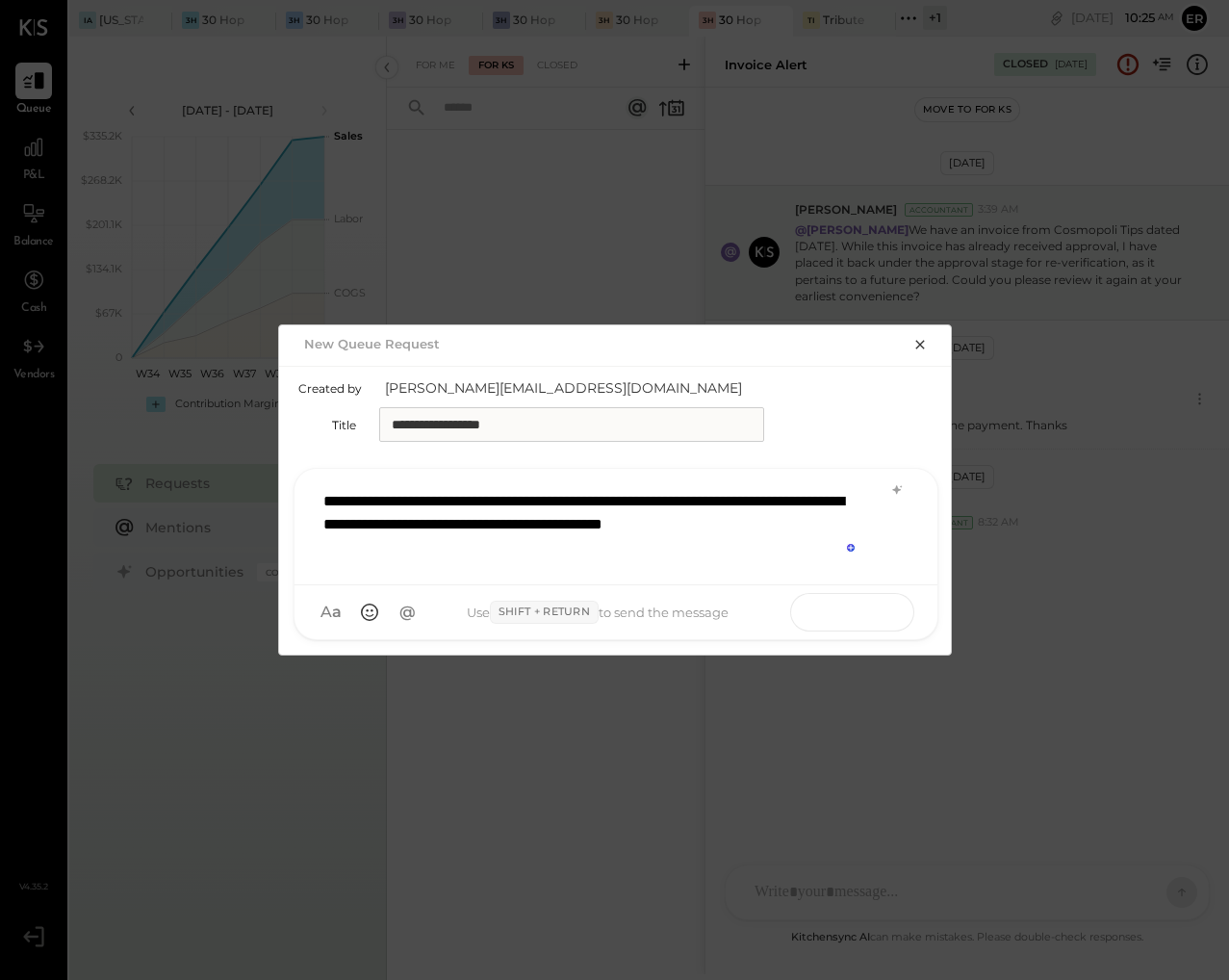
click at [863, 611] on button at bounding box center [873, 612] width 70 height 29
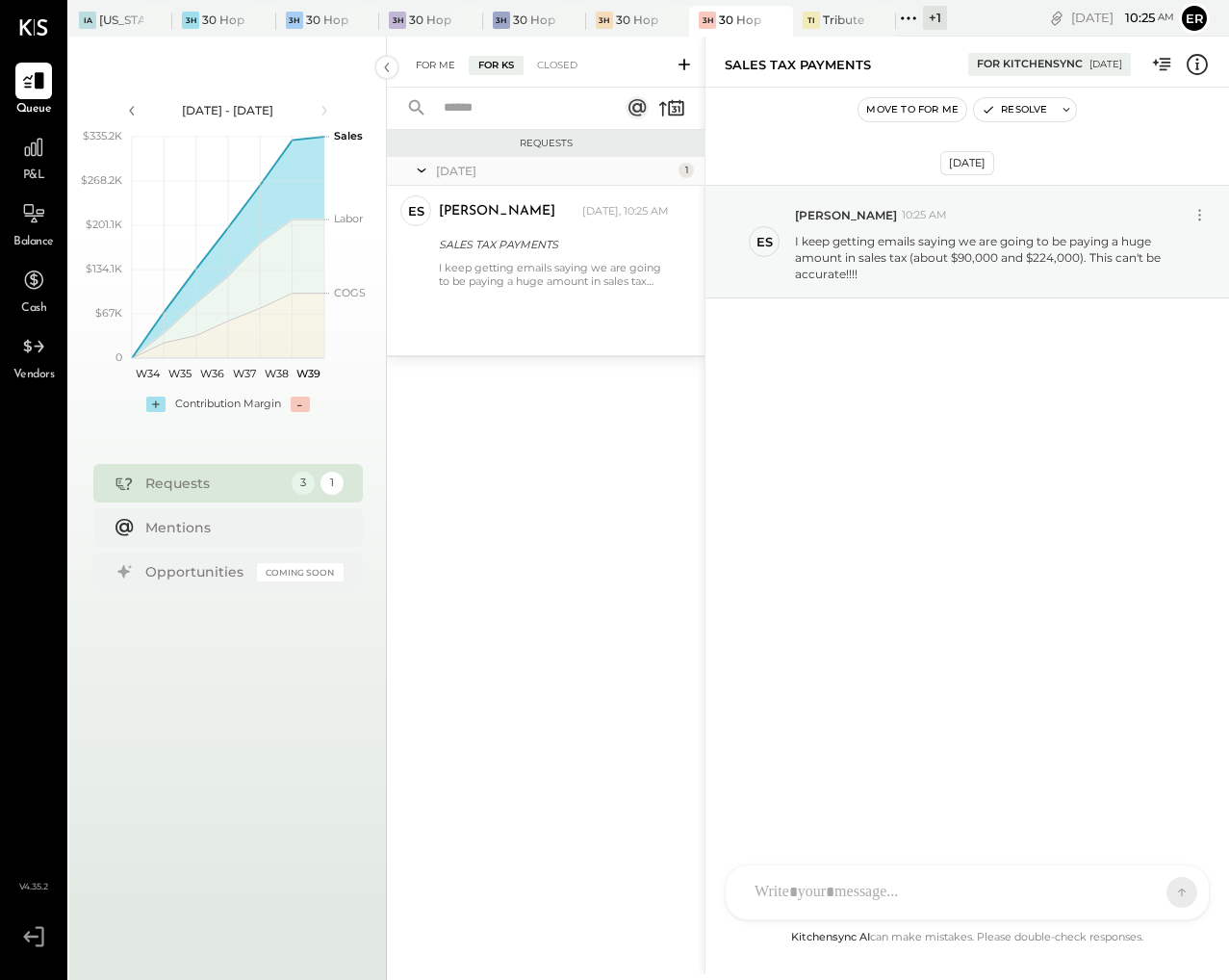
click at [426, 71] on div "For Me" at bounding box center [435, 66] width 59 height 19
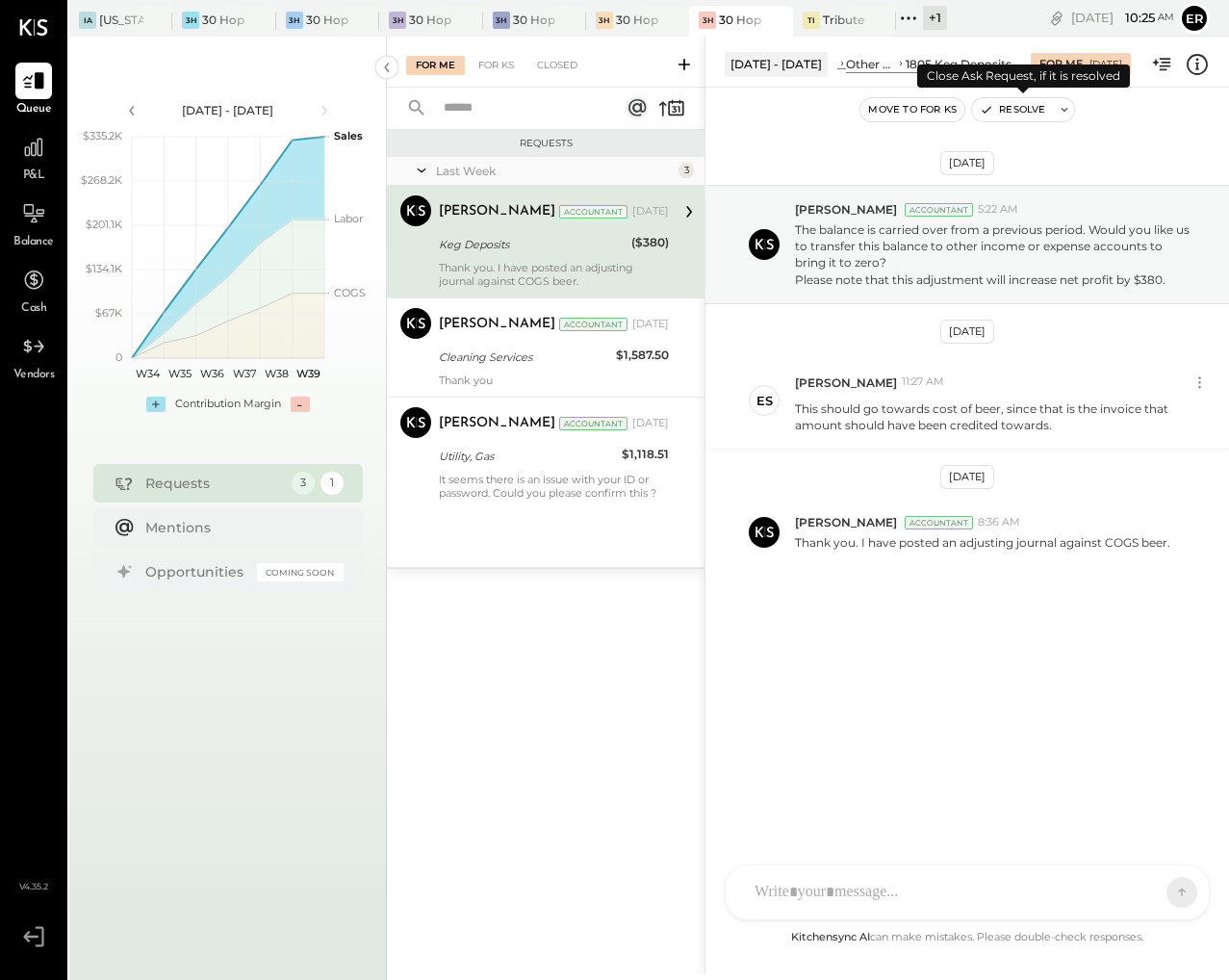
click at [1017, 115] on button "Resolve" at bounding box center [1012, 110] width 80 height 23
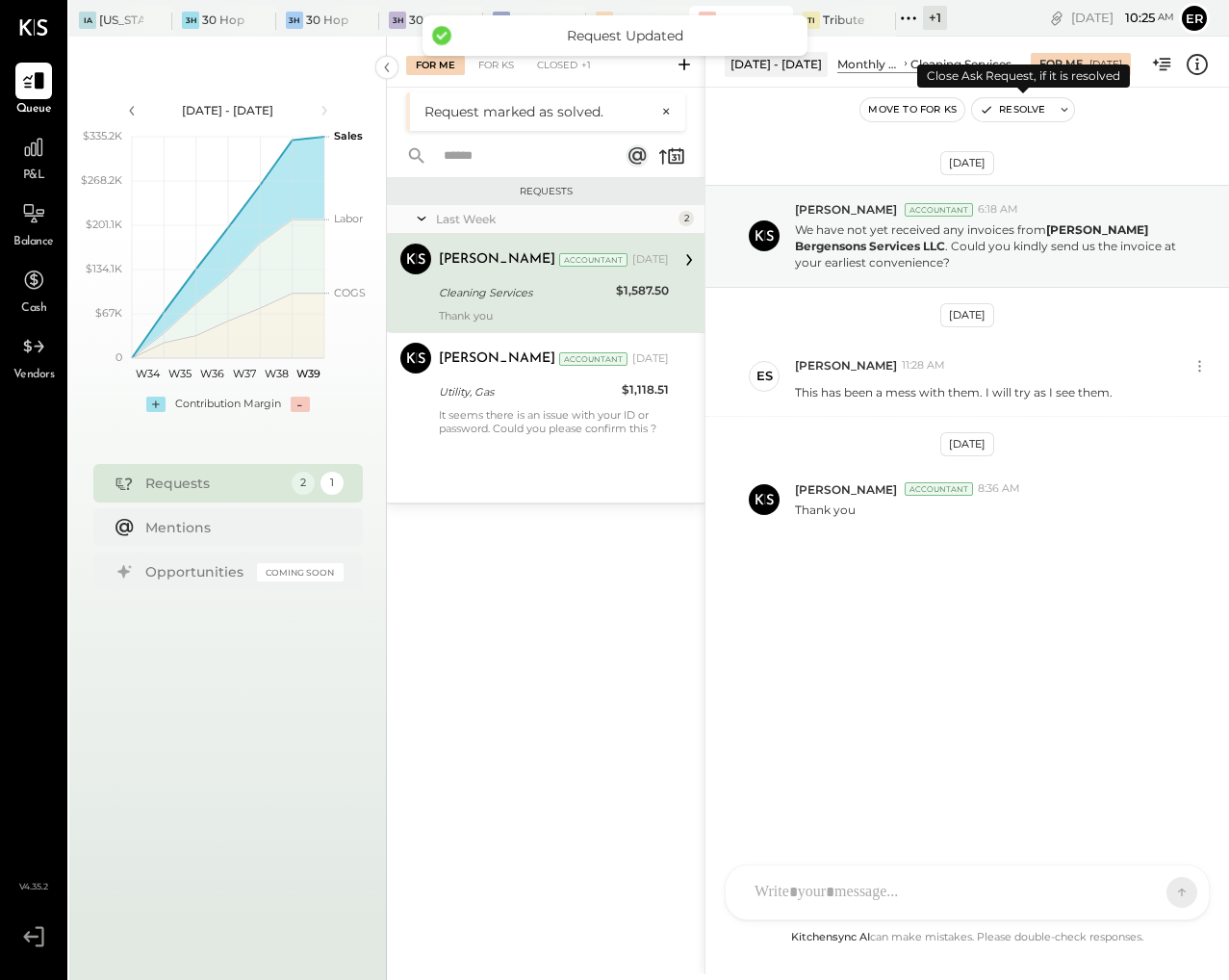
click at [1017, 115] on button "Resolve" at bounding box center [1012, 110] width 80 height 23
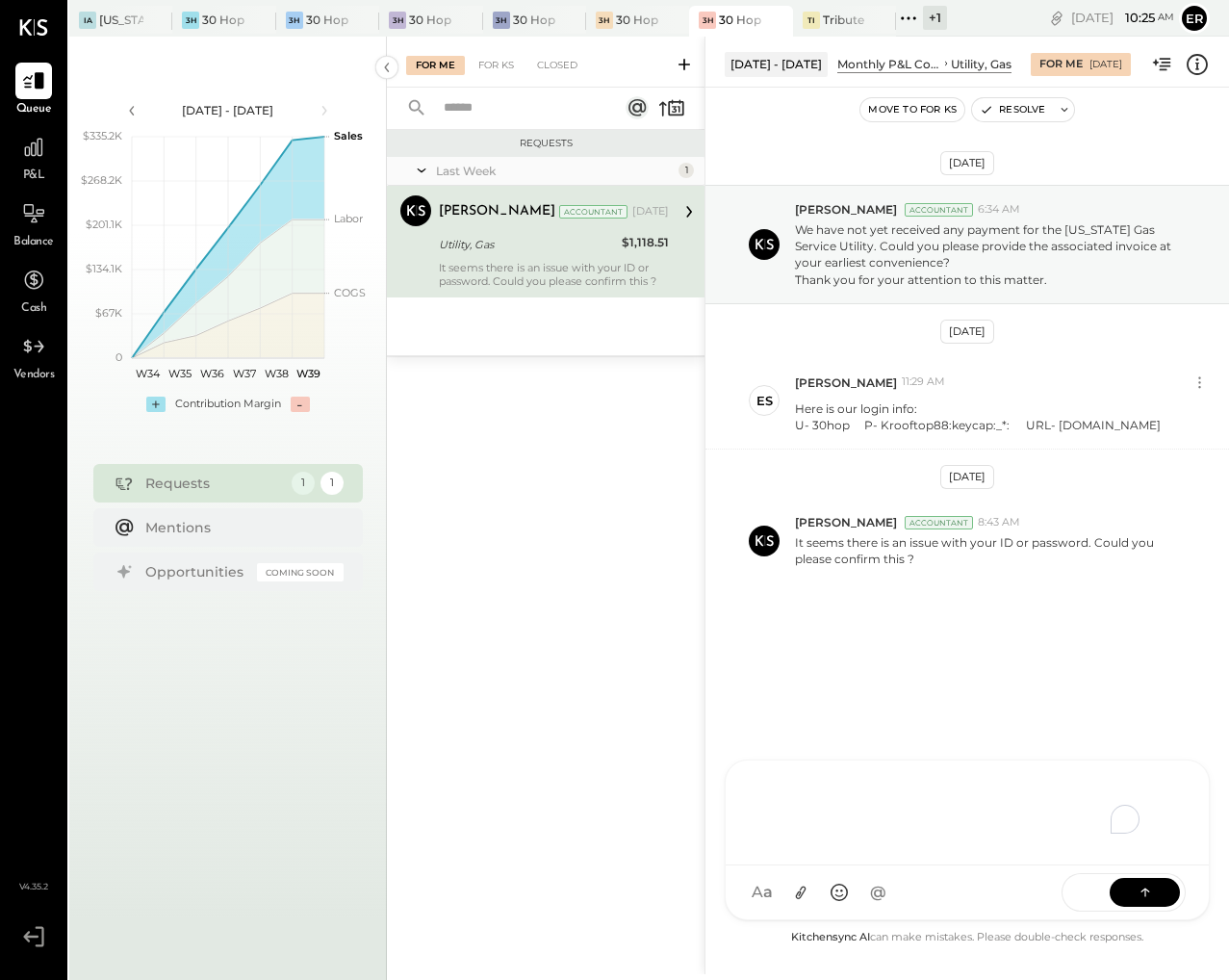
click at [930, 849] on div "To enrich screen reader interactions, please activate Accessibility in Grammarl…" at bounding box center [966, 809] width 445 height 77
click at [1138, 892] on icon at bounding box center [1146, 891] width 19 height 19
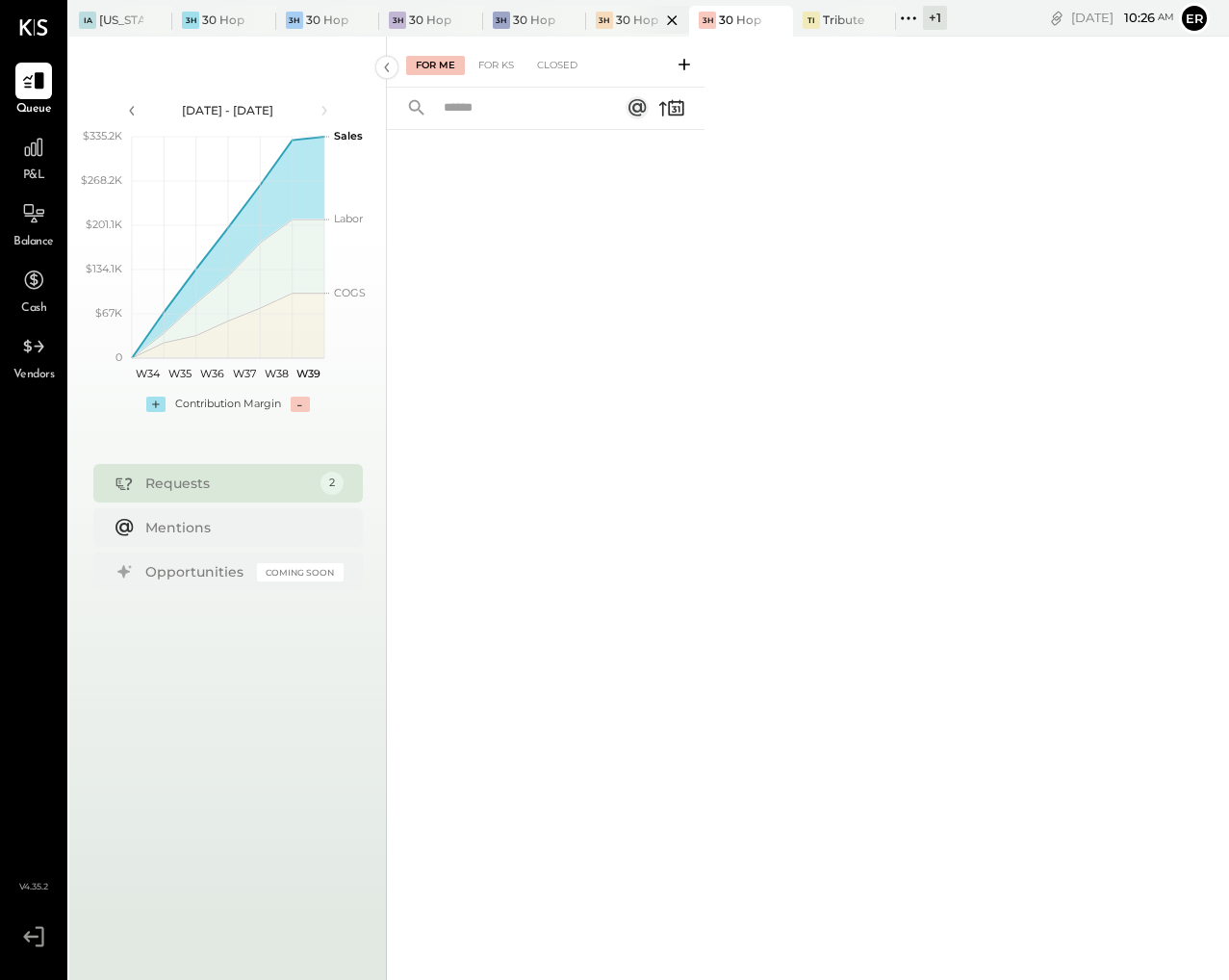
click at [633, 14] on div at bounding box center [654, 19] width 67 height 28
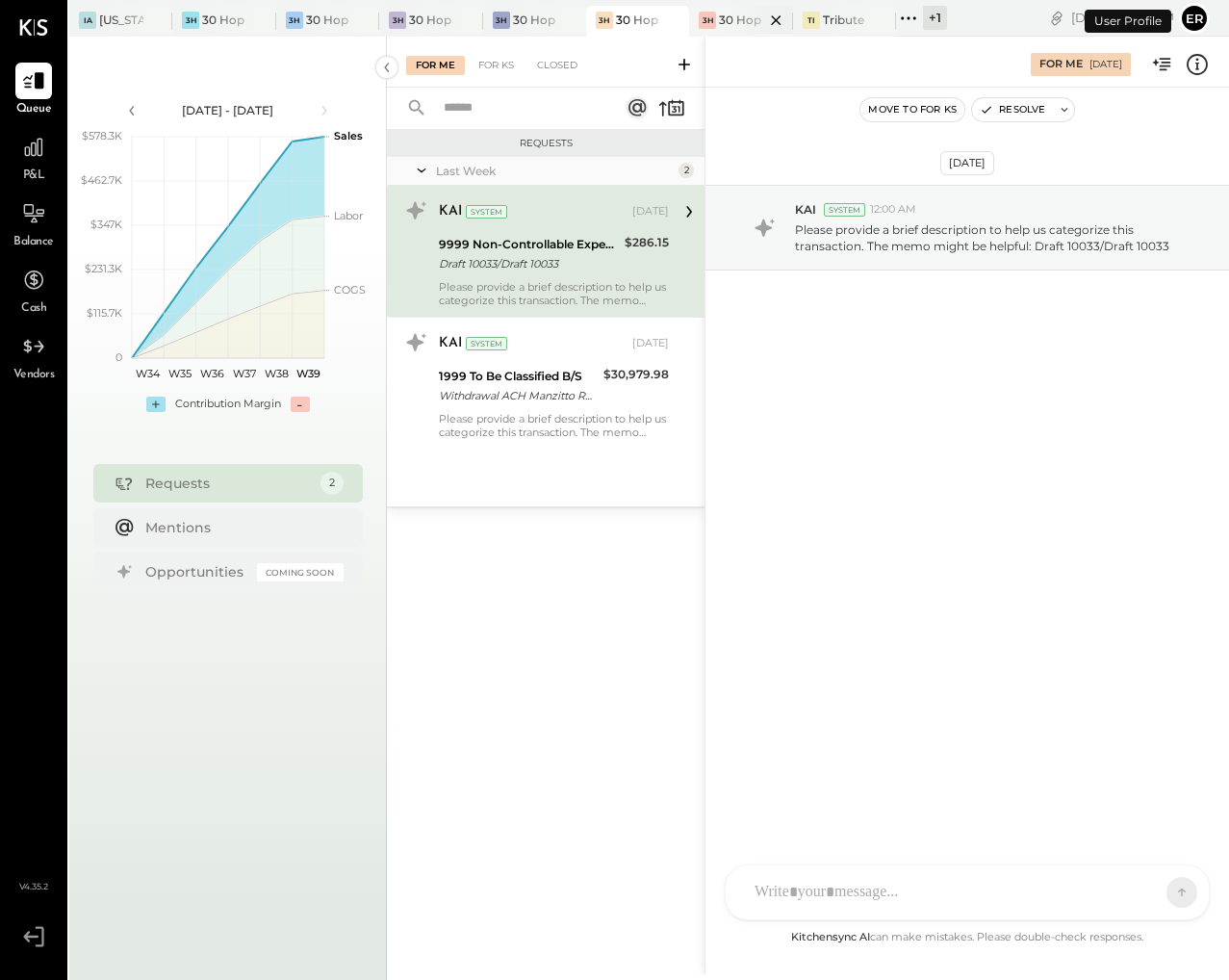
click at [728, 18] on div at bounding box center [759, 19] width 67 height 28
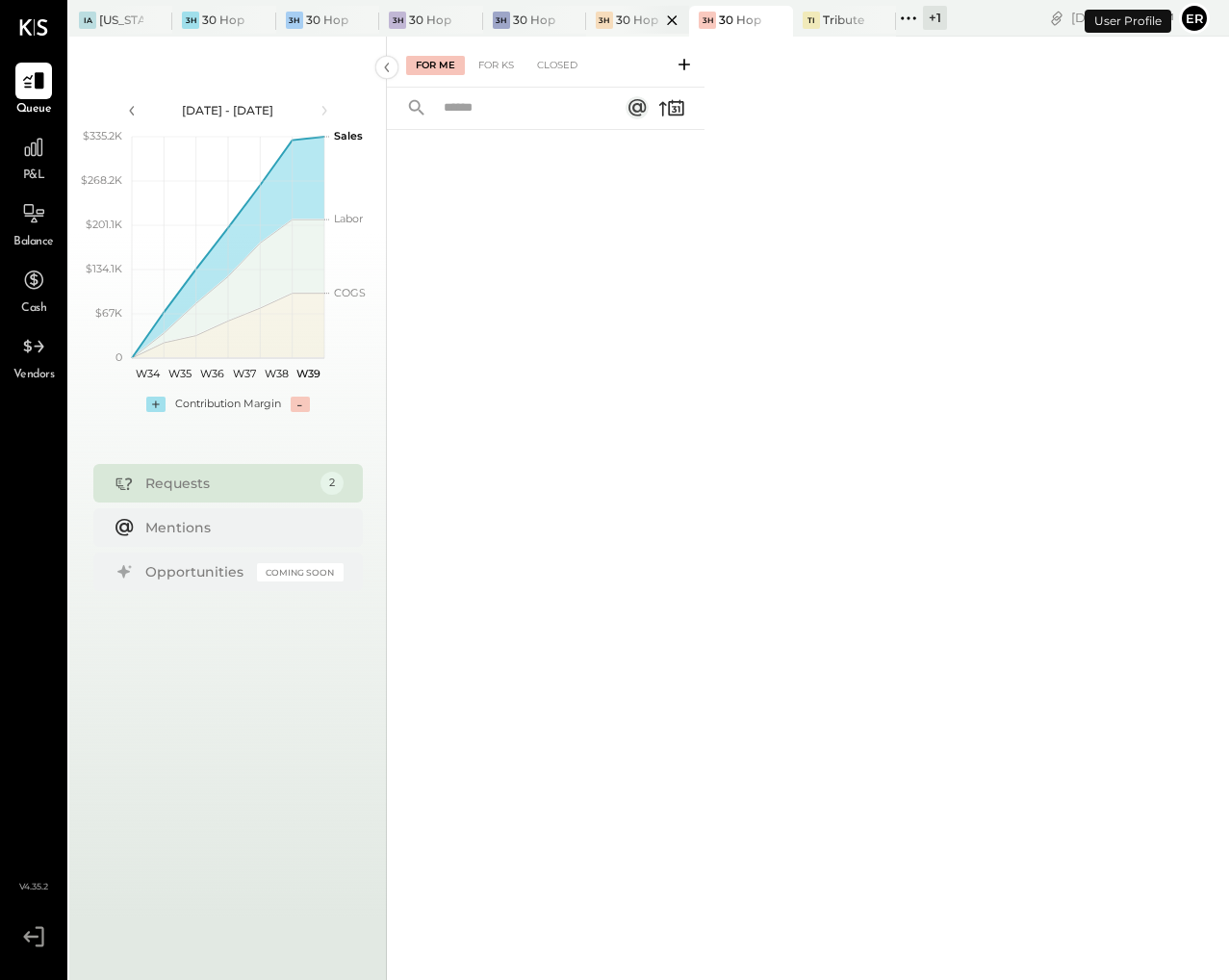
click at [628, 16] on div at bounding box center [654, 19] width 67 height 28
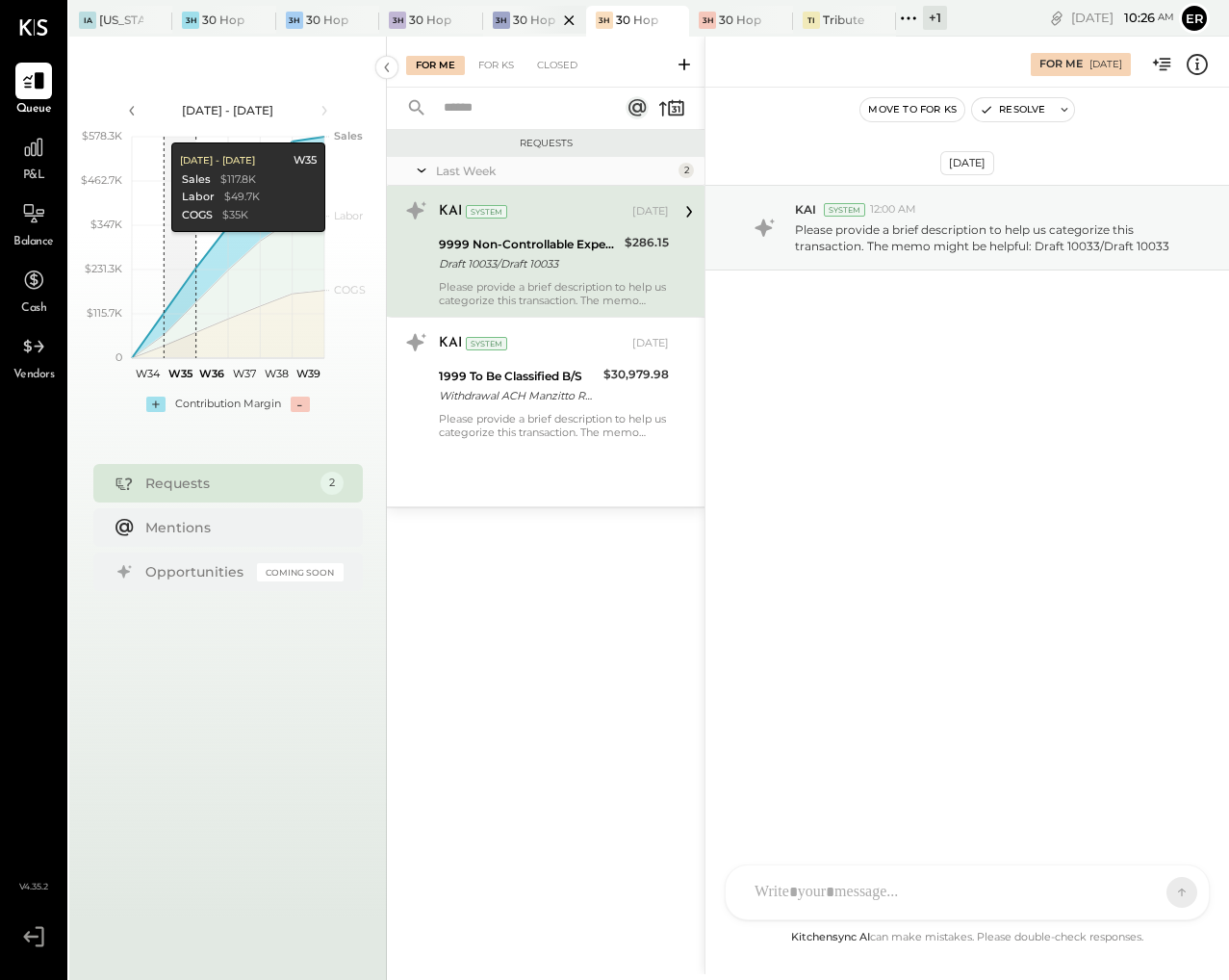
click at [499, 21] on div "3H" at bounding box center [501, 20] width 17 height 17
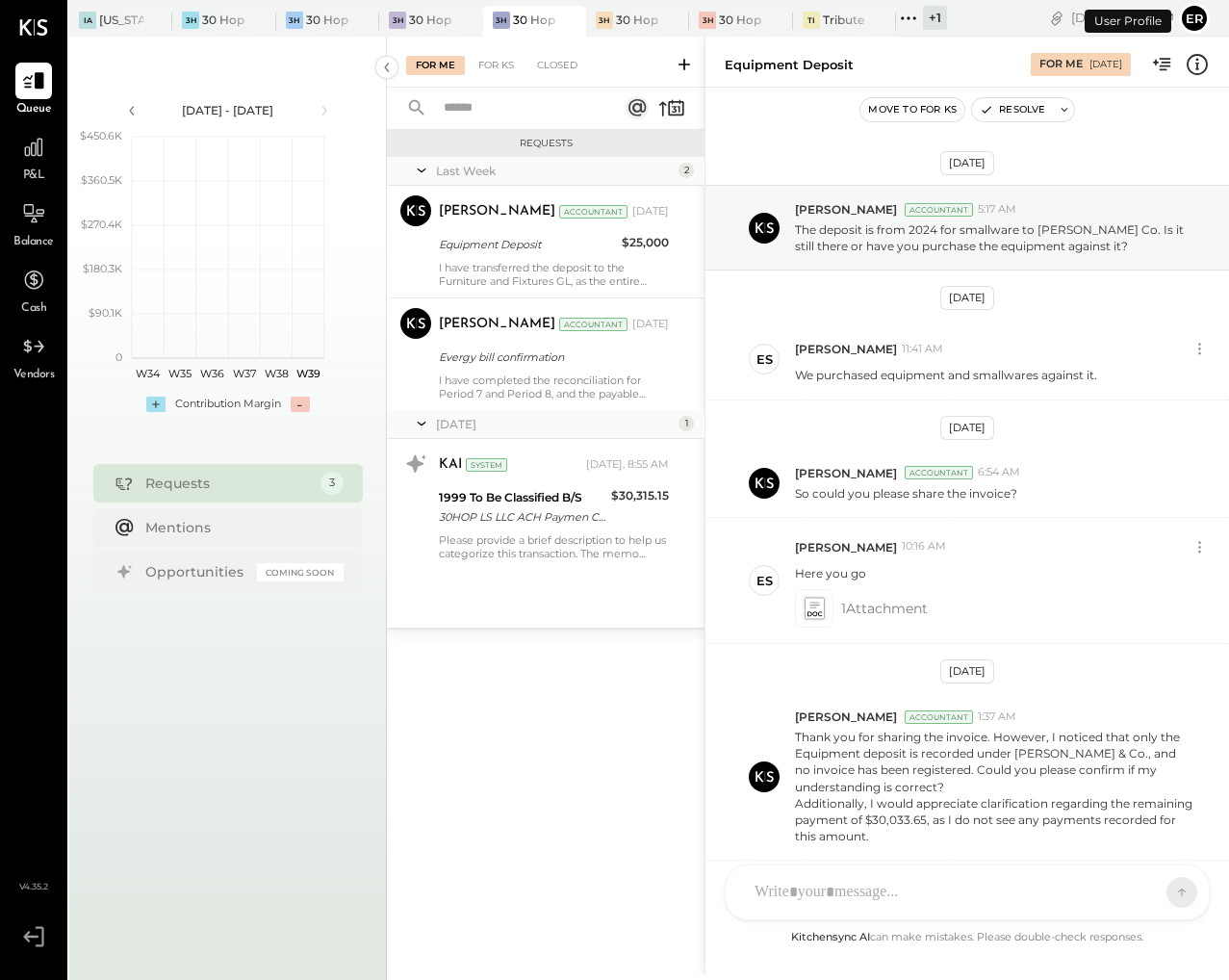
scroll to position [358, 0]
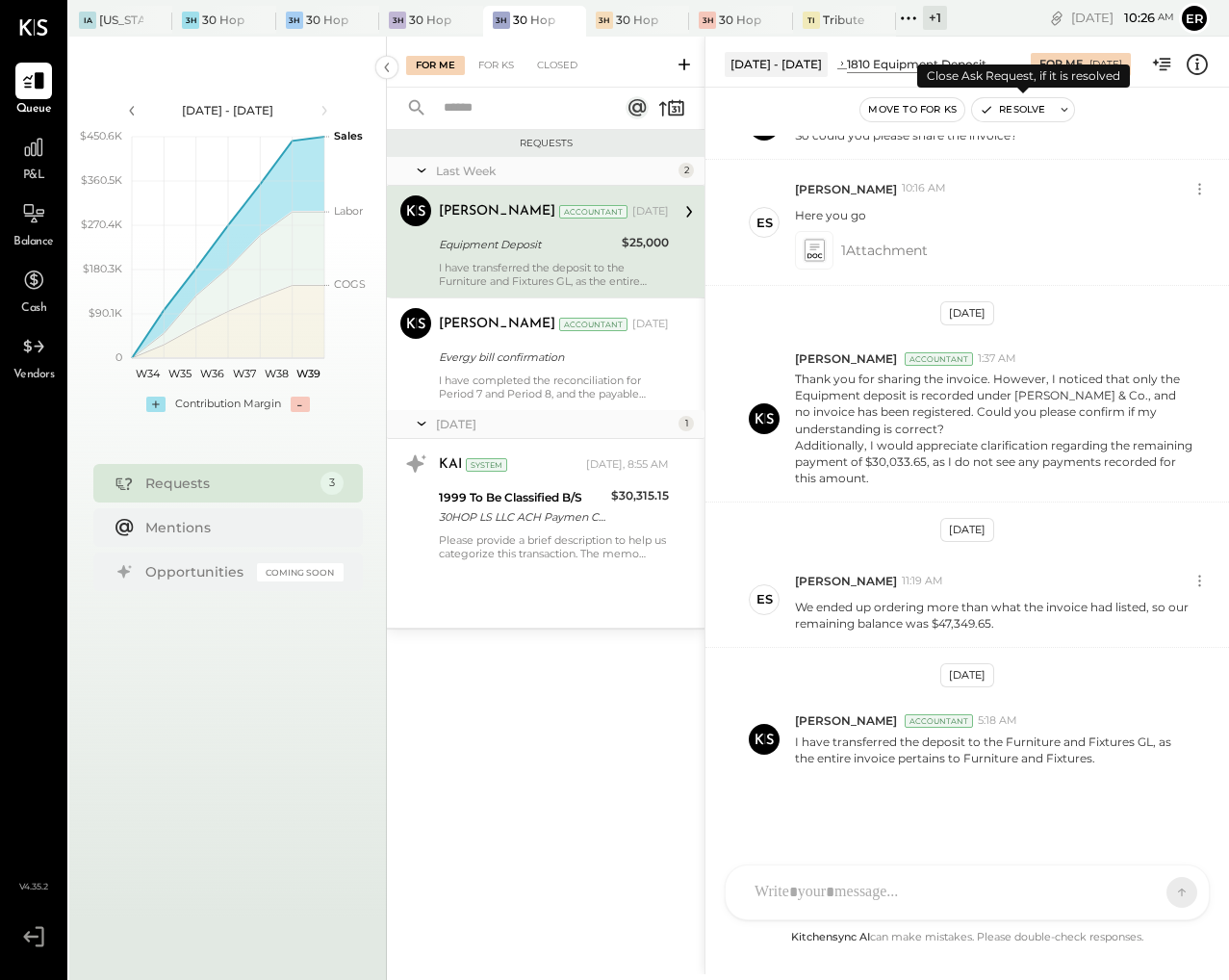
click at [1021, 100] on button "Resolve" at bounding box center [1012, 110] width 80 height 23
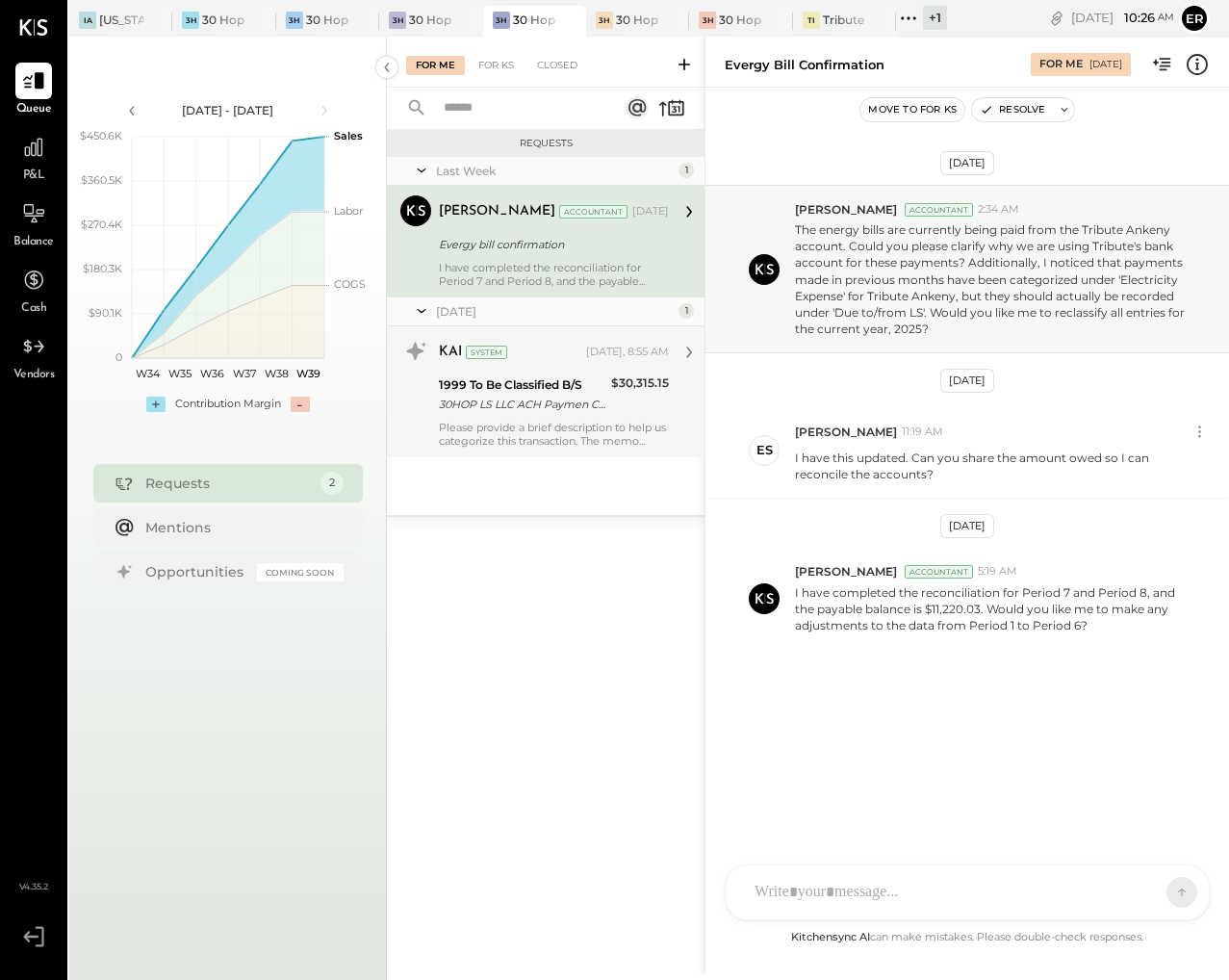
click at [537, 427] on div "Please provide a brief description to help us categorize this transaction. The …" at bounding box center [553, 434] width 230 height 27
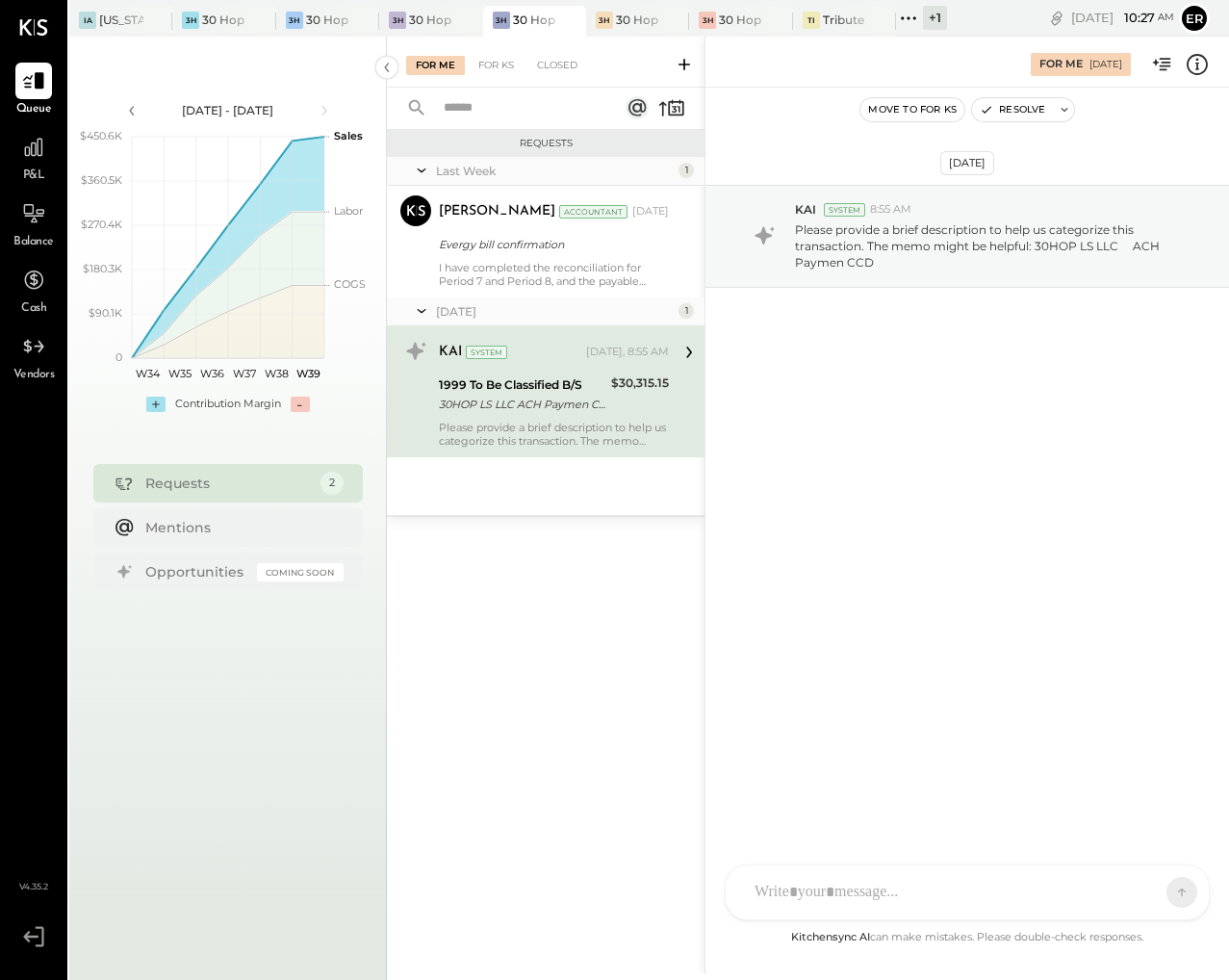
click at [936, 886] on div at bounding box center [949, 893] width 410 height 43
click at [1140, 891] on icon at bounding box center [1146, 891] width 19 height 19
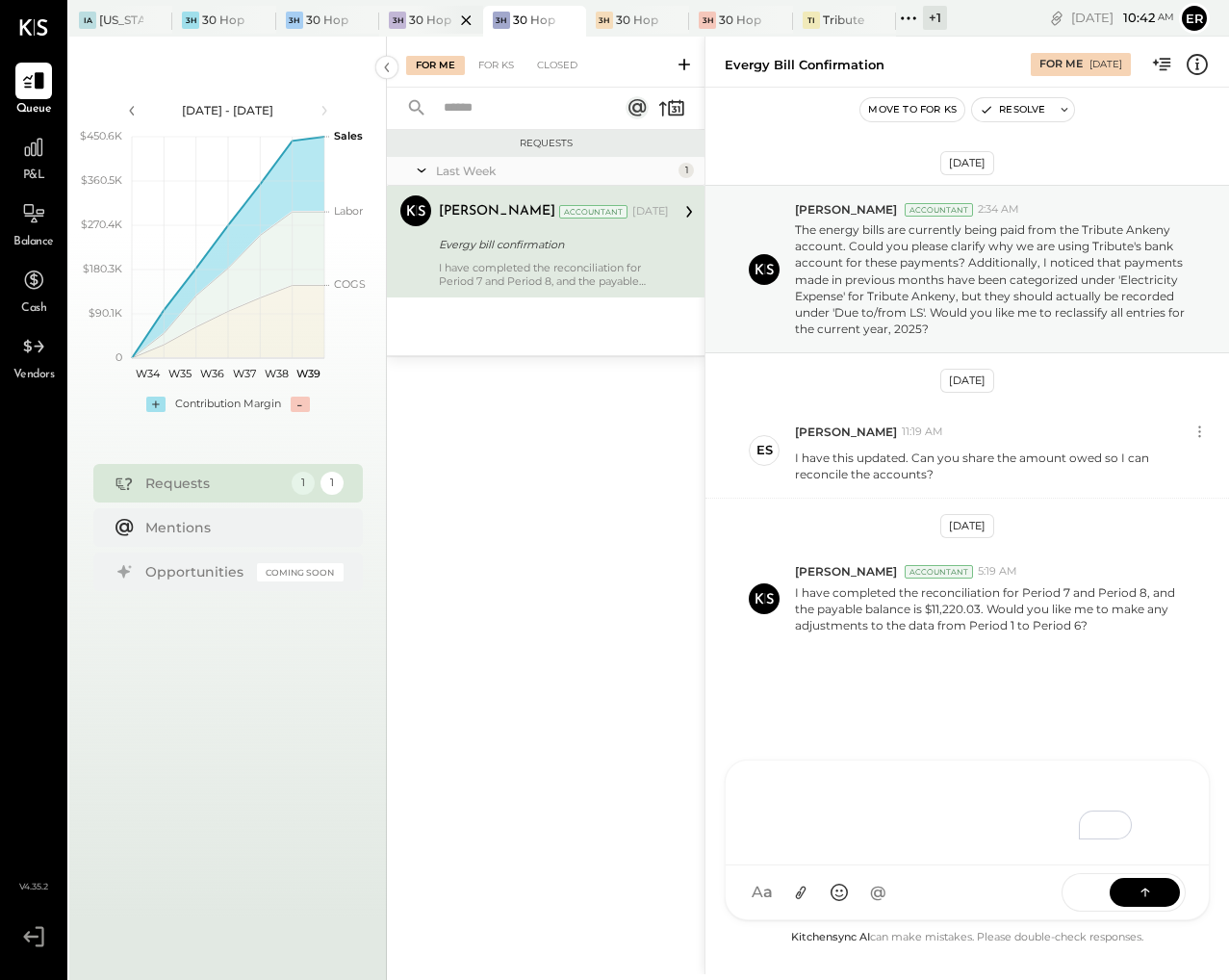
click at [432, 21] on div at bounding box center [449, 19] width 67 height 28
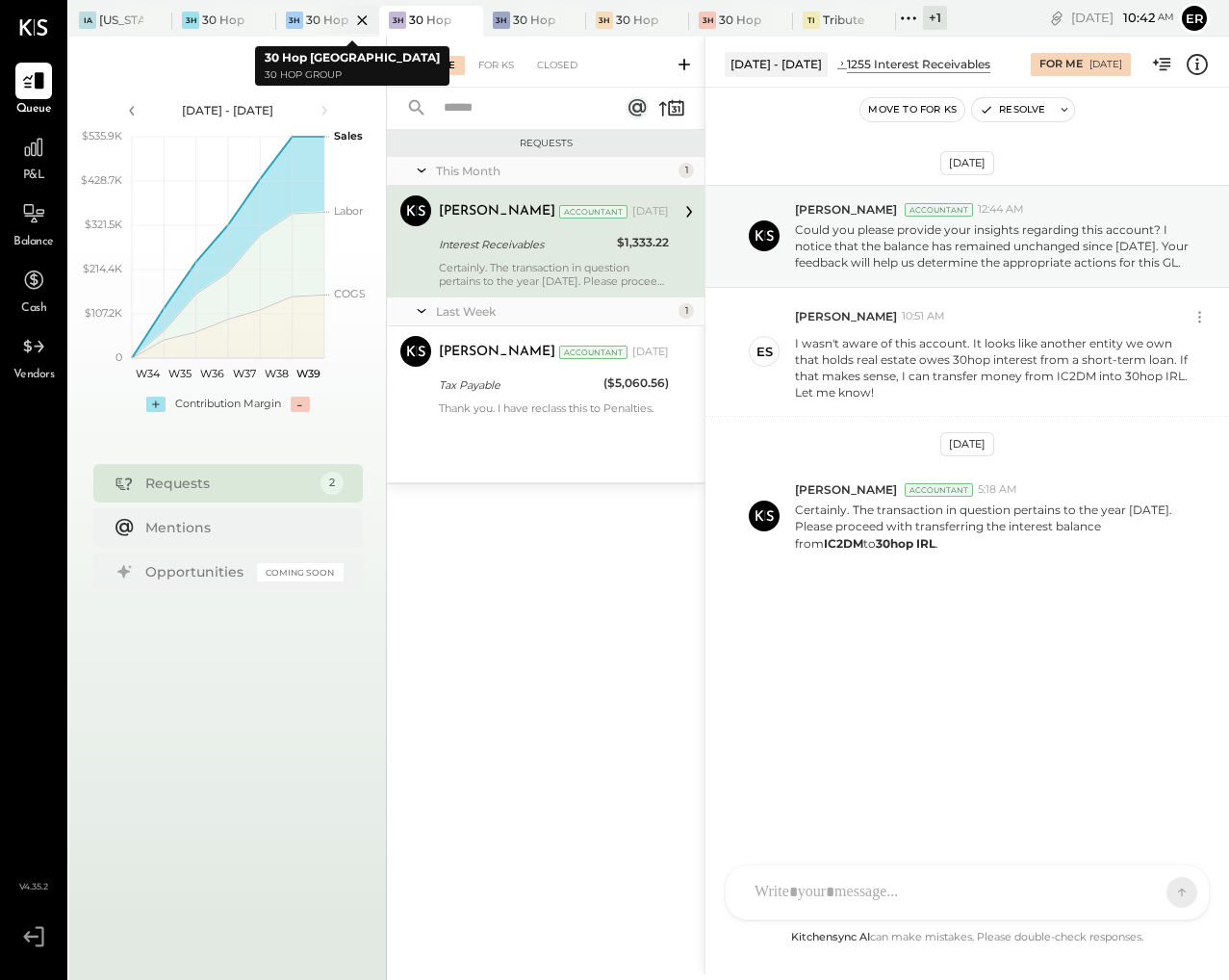
click at [325, 18] on div at bounding box center [345, 19] width 67 height 28
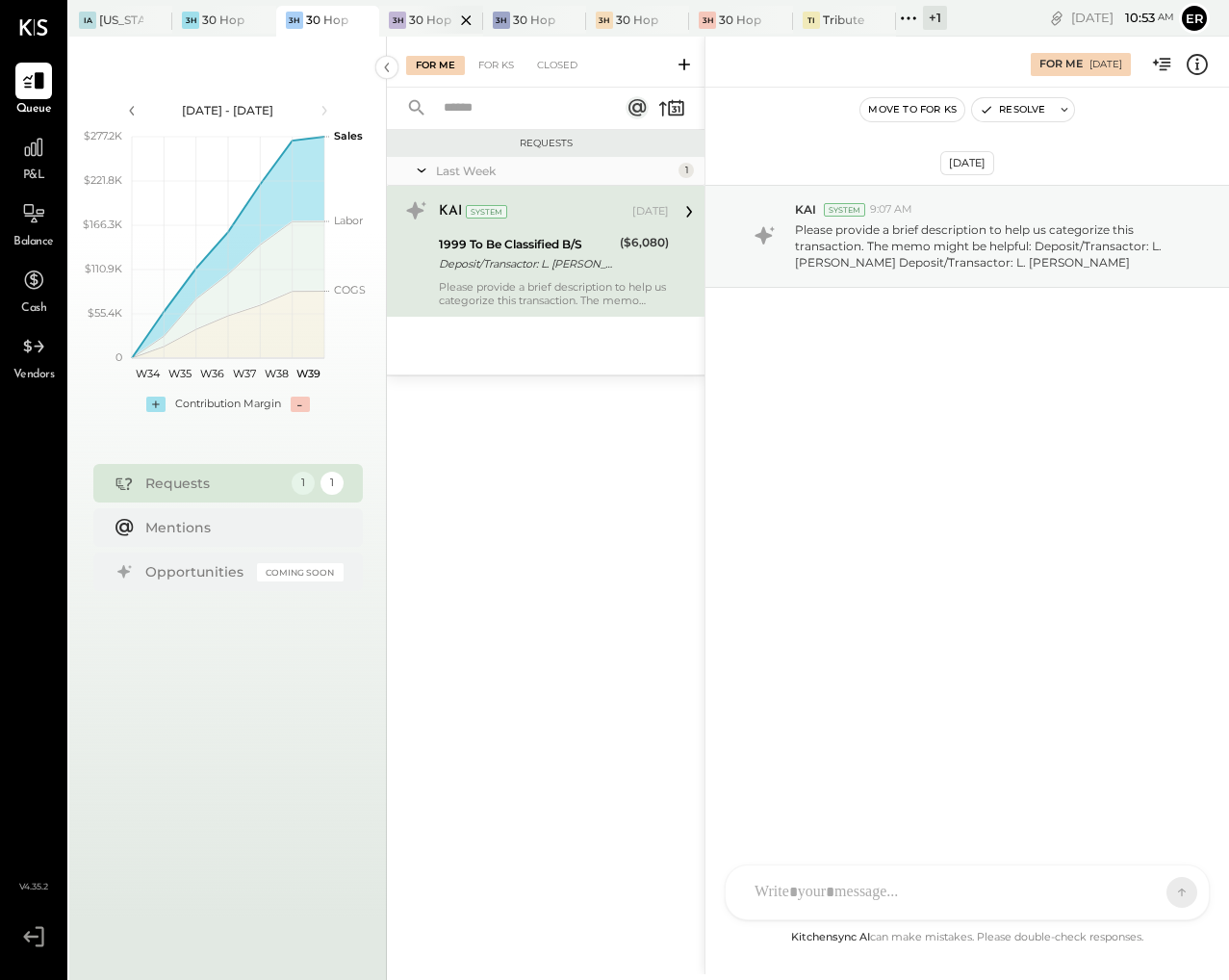
click at [406, 16] on div "3H" at bounding box center [397, 20] width 17 height 17
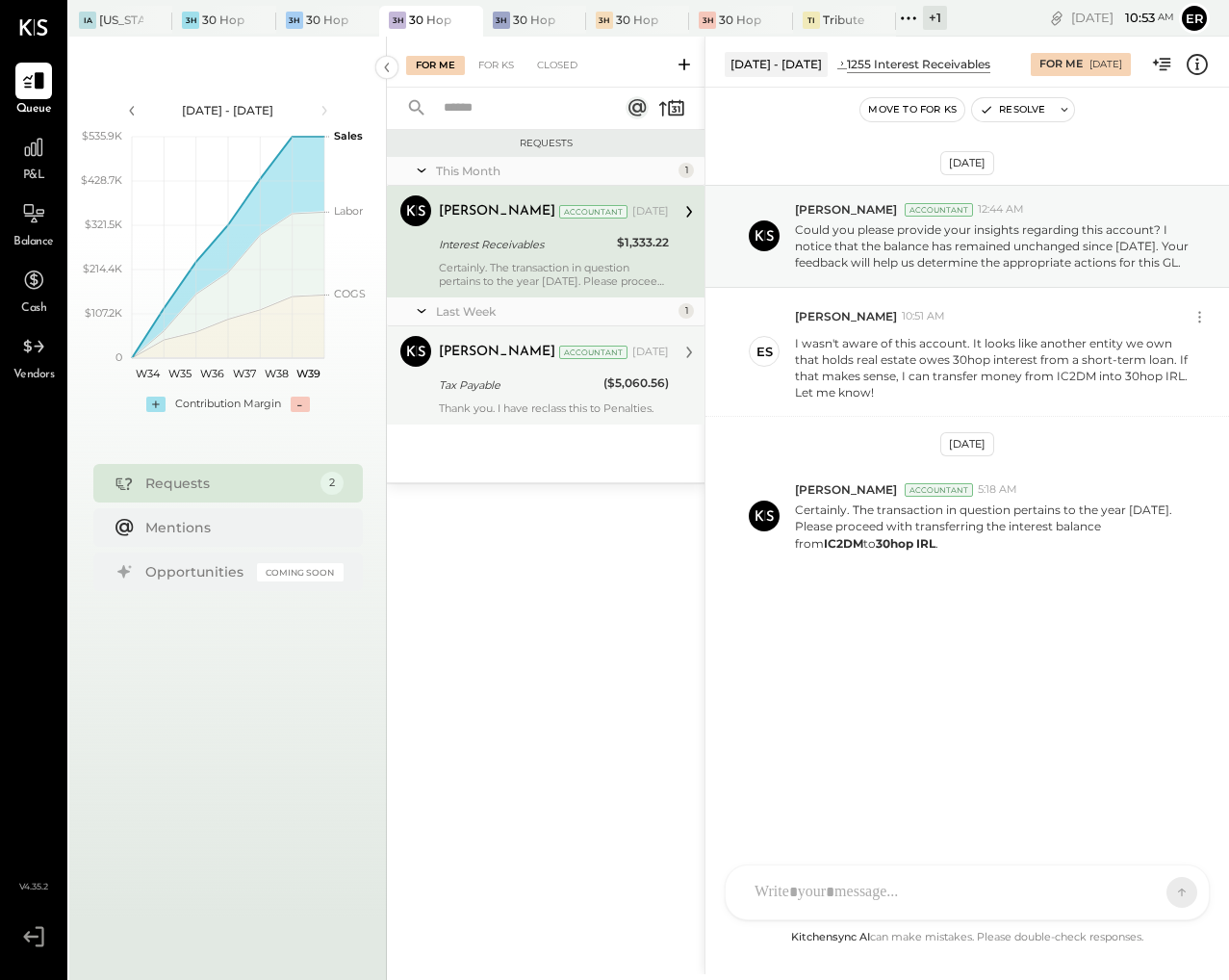
click at [511, 396] on div "[PERSON_NAME] Accountant [DATE] Tax Payable ($5,060.56) Thank you. I have recla…" at bounding box center [553, 374] width 230 height 79
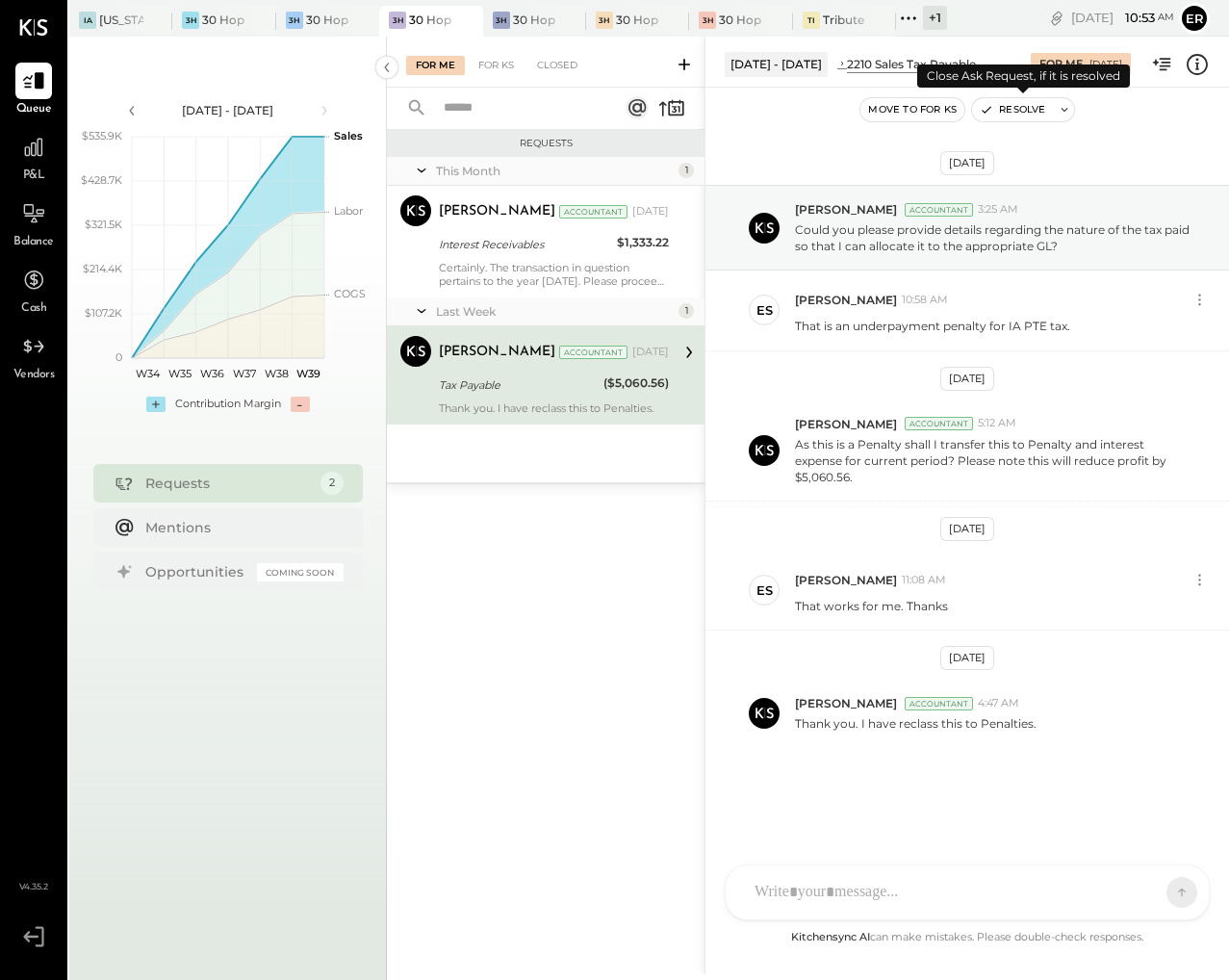
click at [998, 107] on button "Resolve" at bounding box center [1012, 110] width 80 height 23
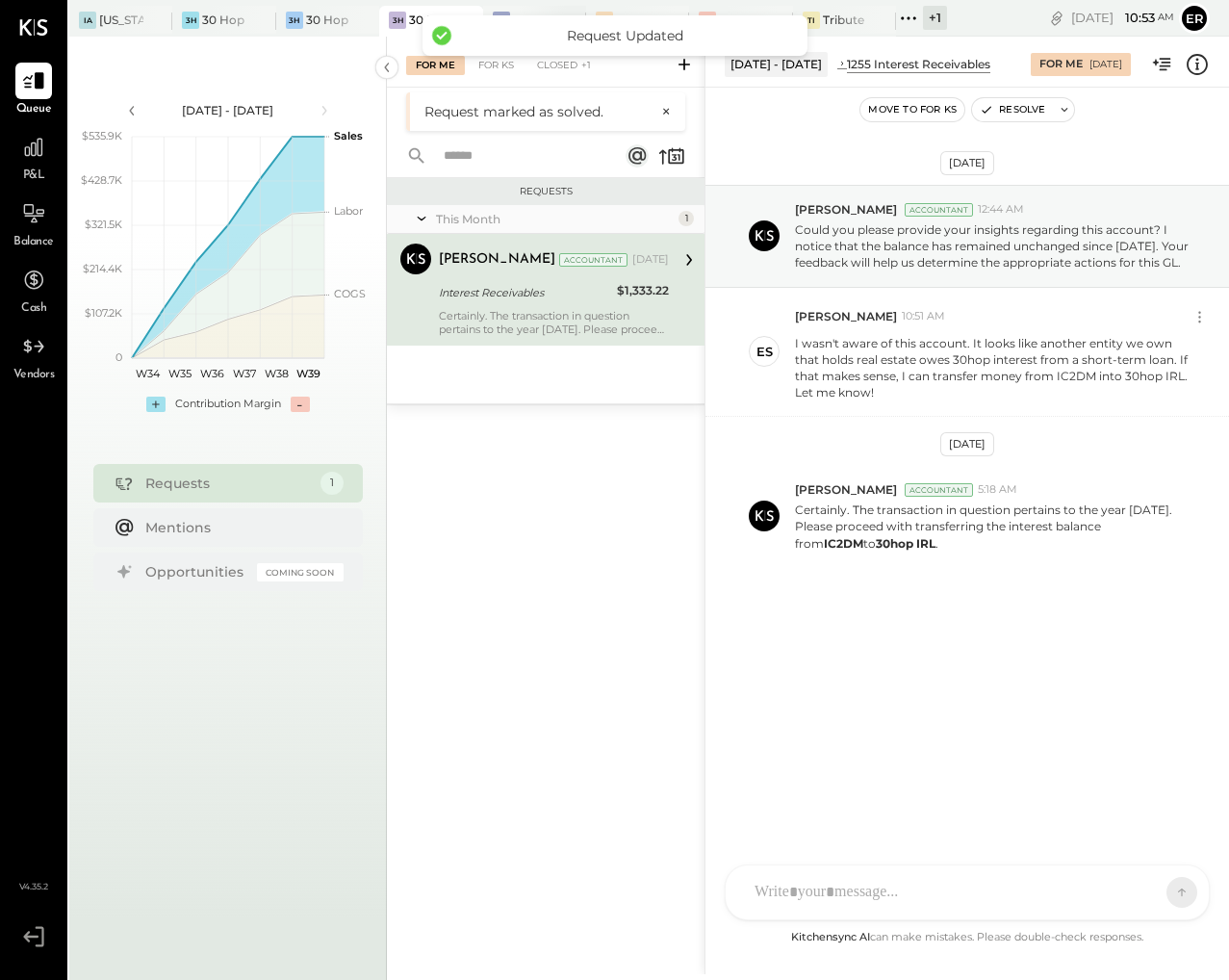
click at [509, 13] on div "3H 30 Hop [PERSON_NAME] Summit" at bounding box center [520, 20] width 74 height 17
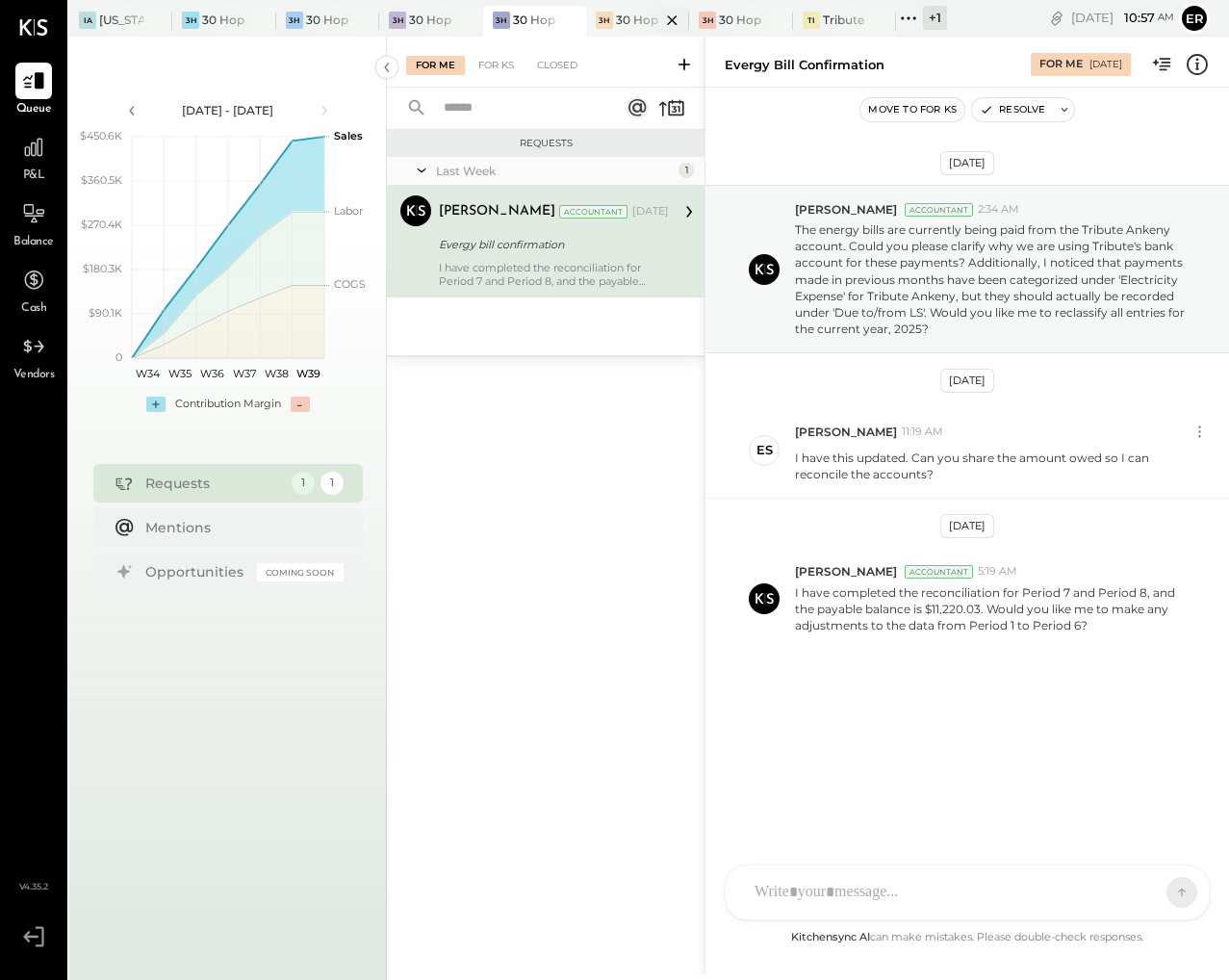
click at [629, 16] on div at bounding box center [654, 19] width 67 height 28
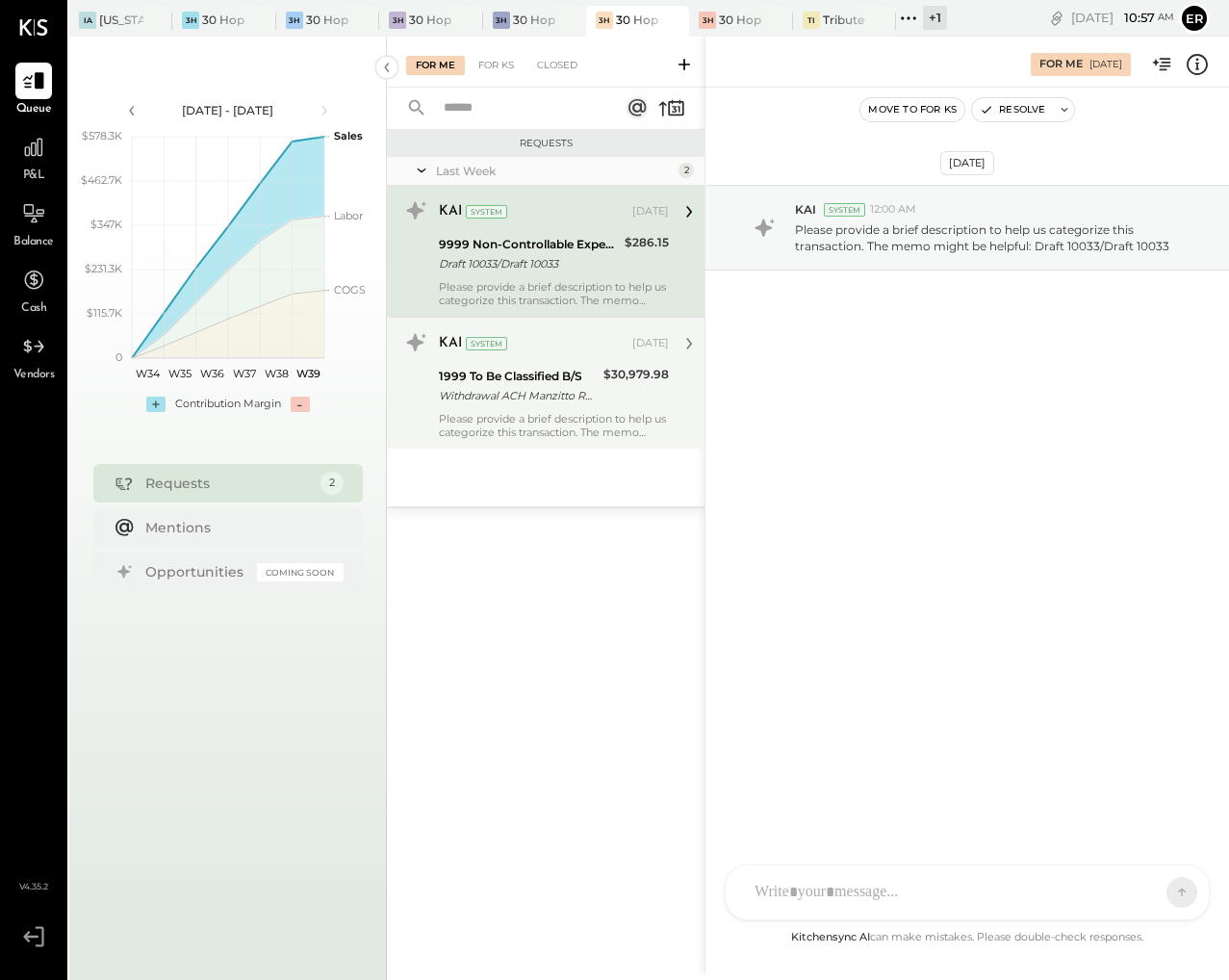
click at [568, 428] on div "Please provide a brief description to help us categorize this transaction. The …" at bounding box center [553, 426] width 230 height 27
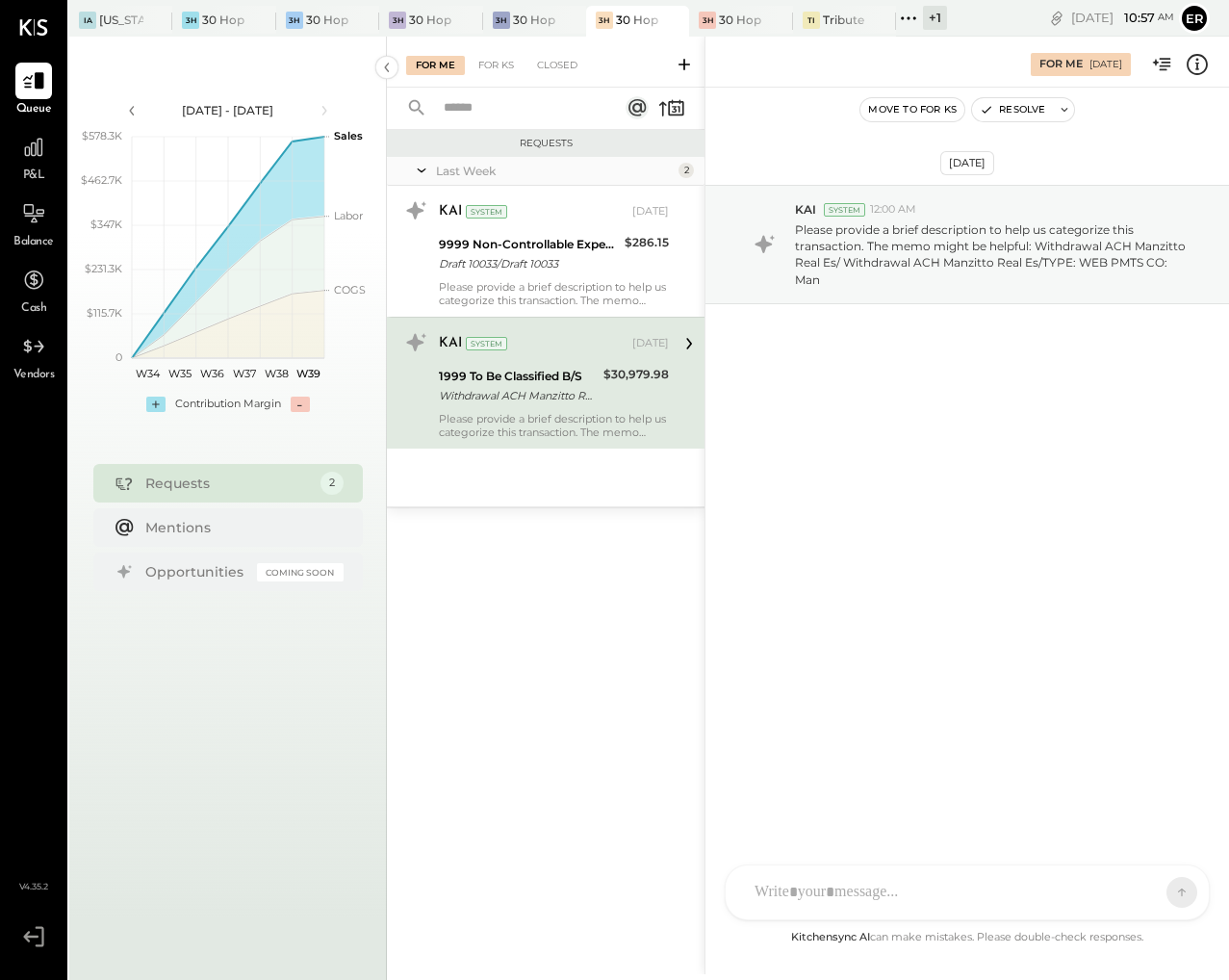
click at [888, 898] on div at bounding box center [949, 893] width 410 height 43
click at [1180, 895] on div "SEND" at bounding box center [1123, 893] width 124 height 39
click at [1157, 888] on button at bounding box center [1145, 891] width 70 height 29
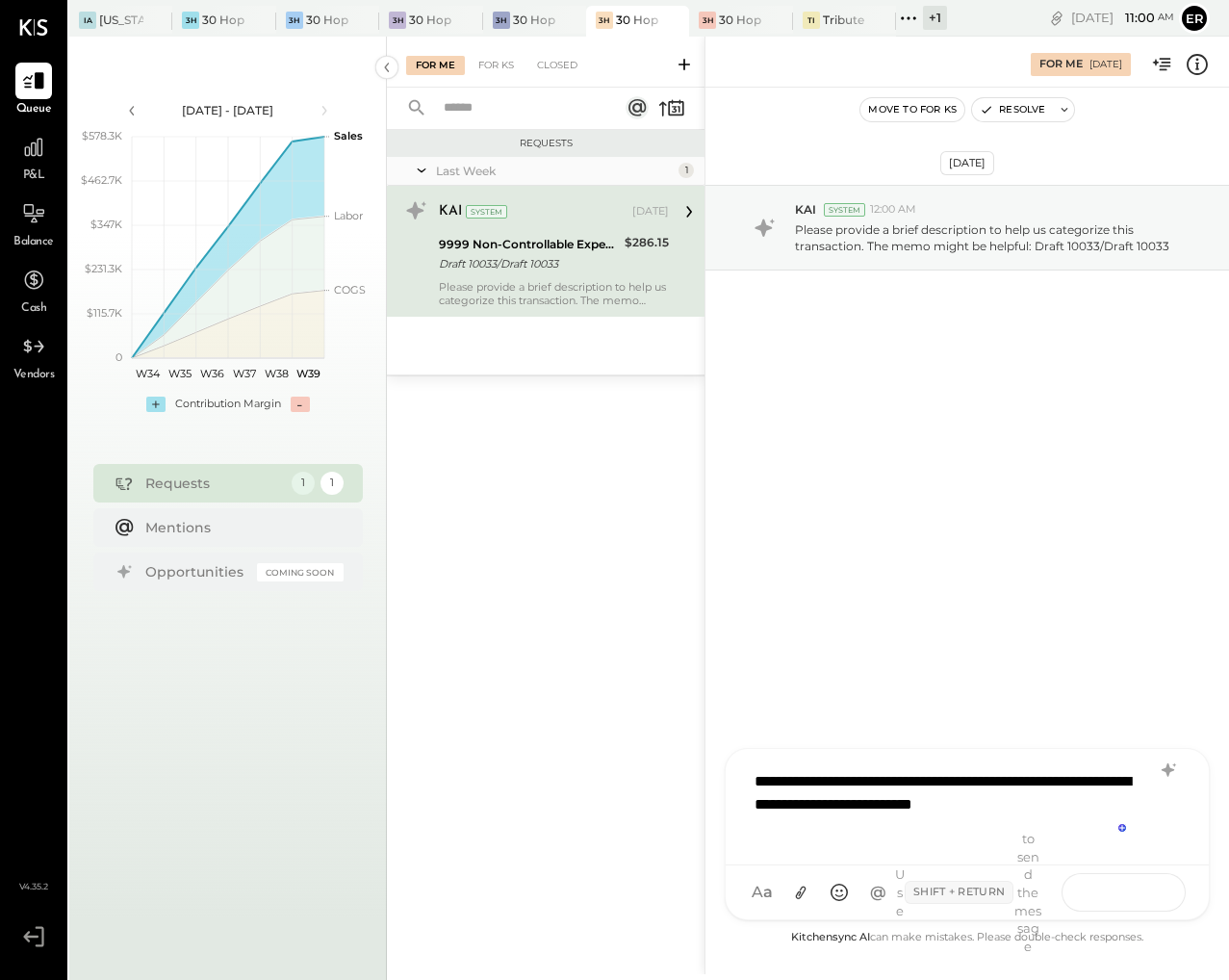
click at [1133, 889] on button at bounding box center [1145, 891] width 70 height 29
